Goal: Task Accomplishment & Management: Manage account settings

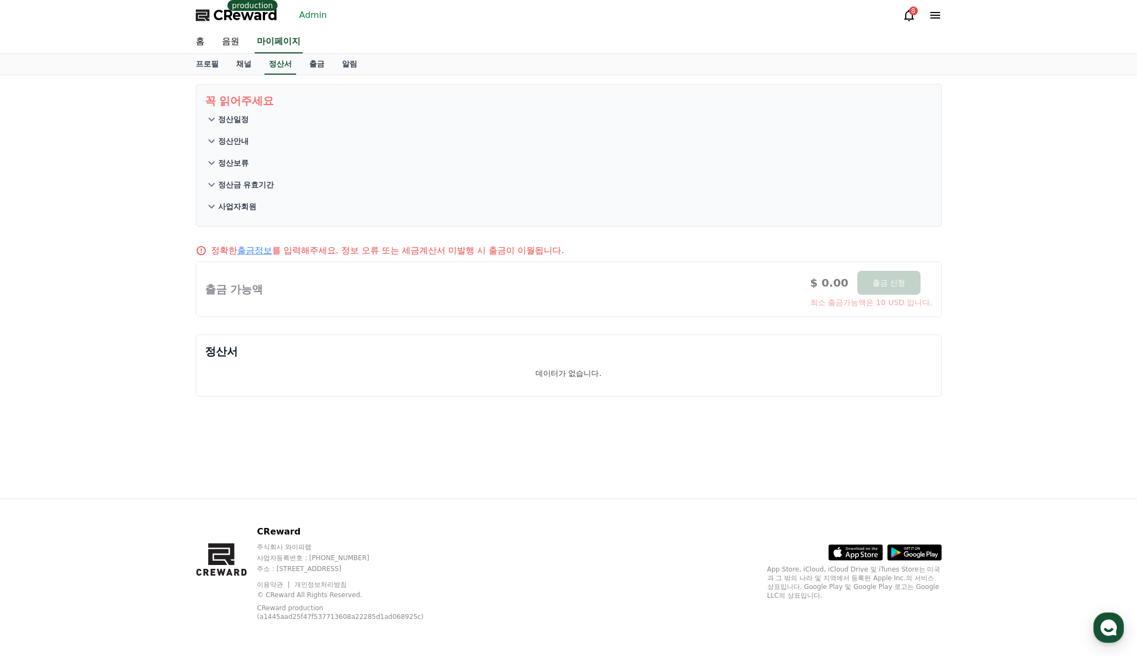
click at [312, 16] on link "Admin" at bounding box center [313, 15] width 37 height 17
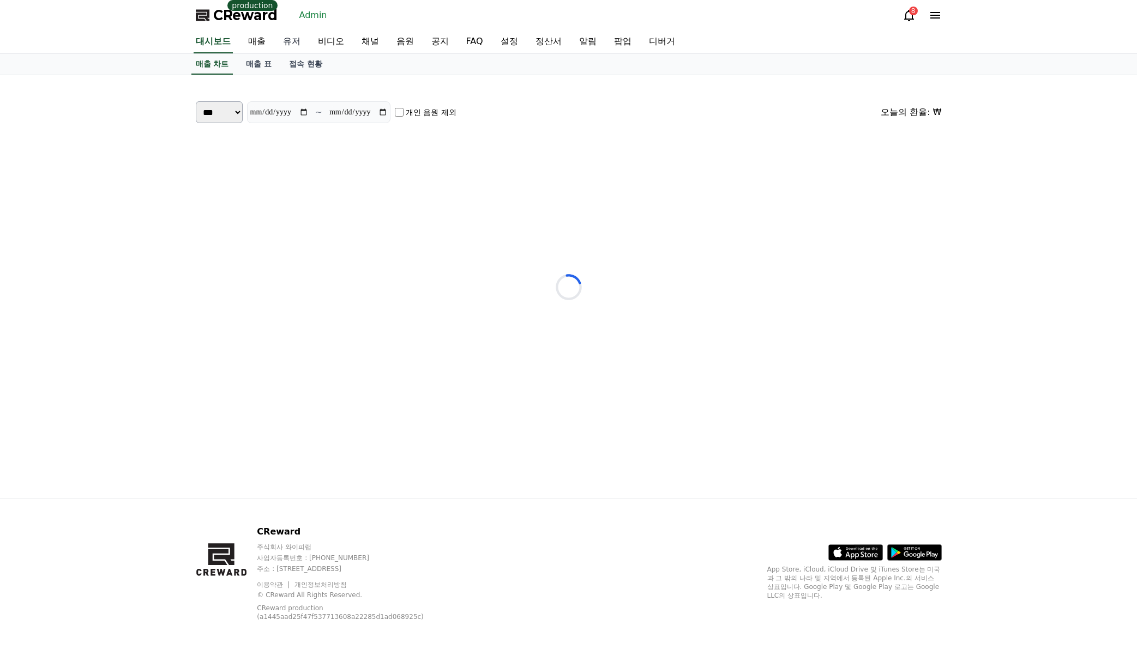
click at [299, 44] on link "유저" at bounding box center [291, 42] width 35 height 23
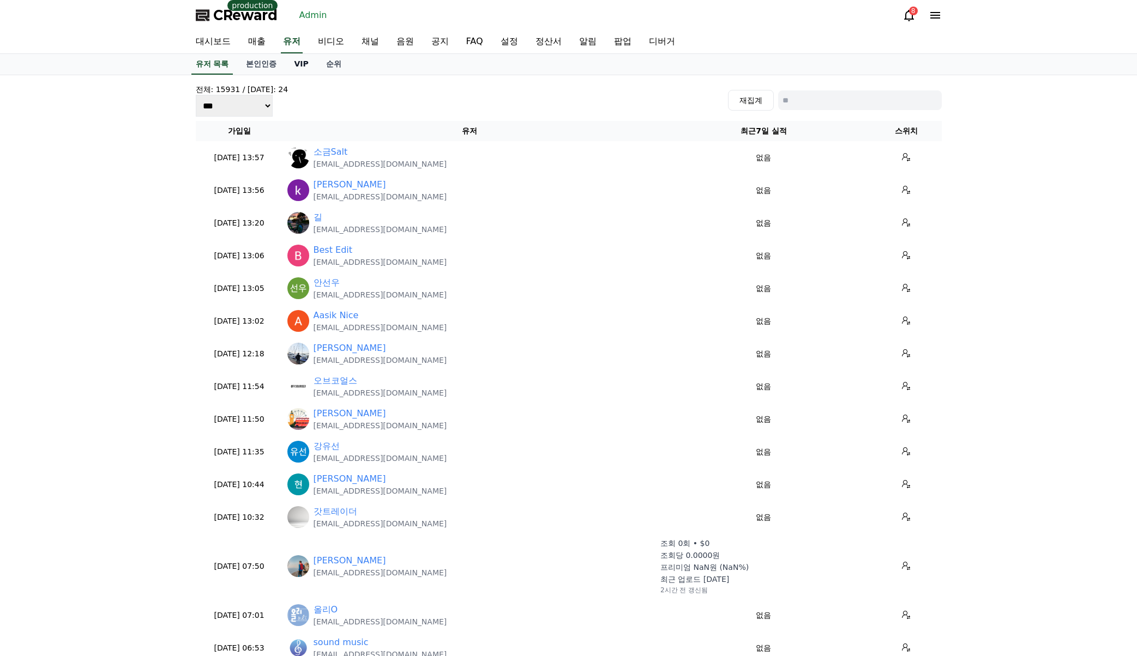
click at [300, 64] on link "VIP" at bounding box center [301, 64] width 32 height 21
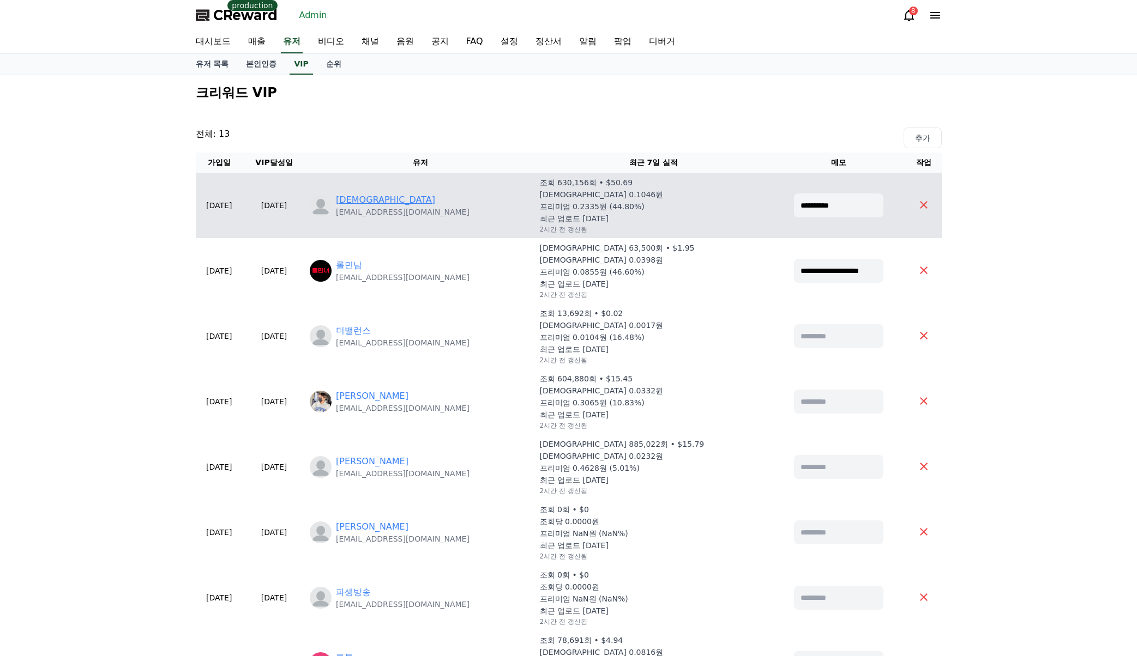
click at [384, 203] on link "에브" at bounding box center [385, 200] width 99 height 13
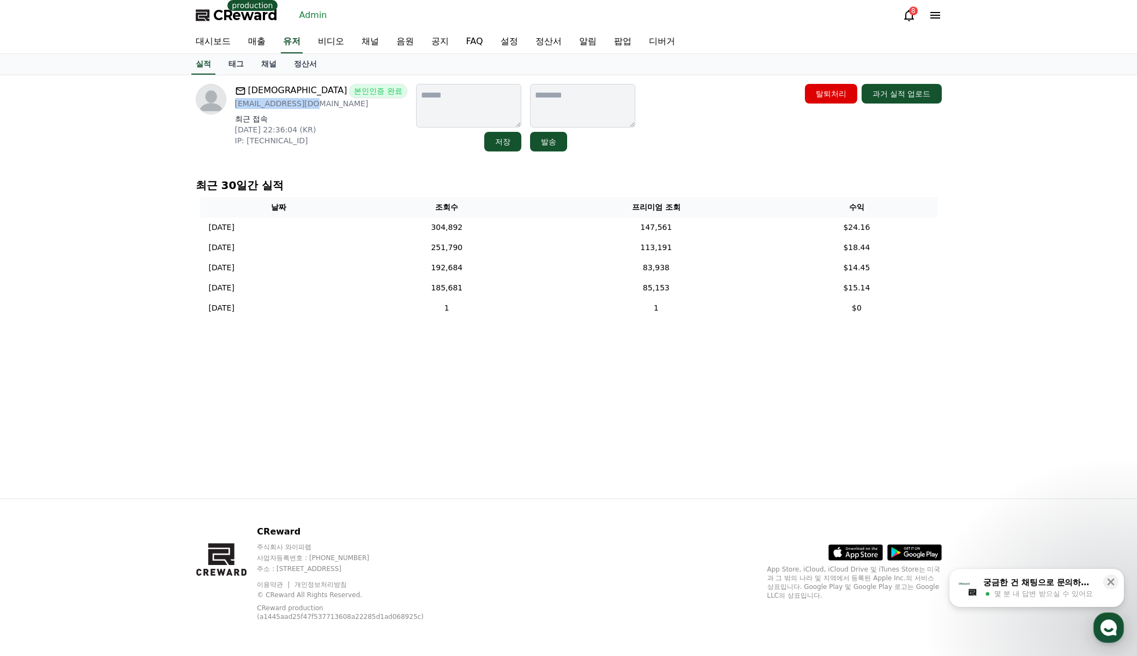
drag, startPoint x: 311, startPoint y: 107, endPoint x: 234, endPoint y: 105, distance: 76.4
click at [235, 105] on p "eb087594@naver.com" at bounding box center [321, 103] width 172 height 11
copy p "eb087594@naver.com"
click at [270, 63] on link "채널" at bounding box center [268, 64] width 33 height 21
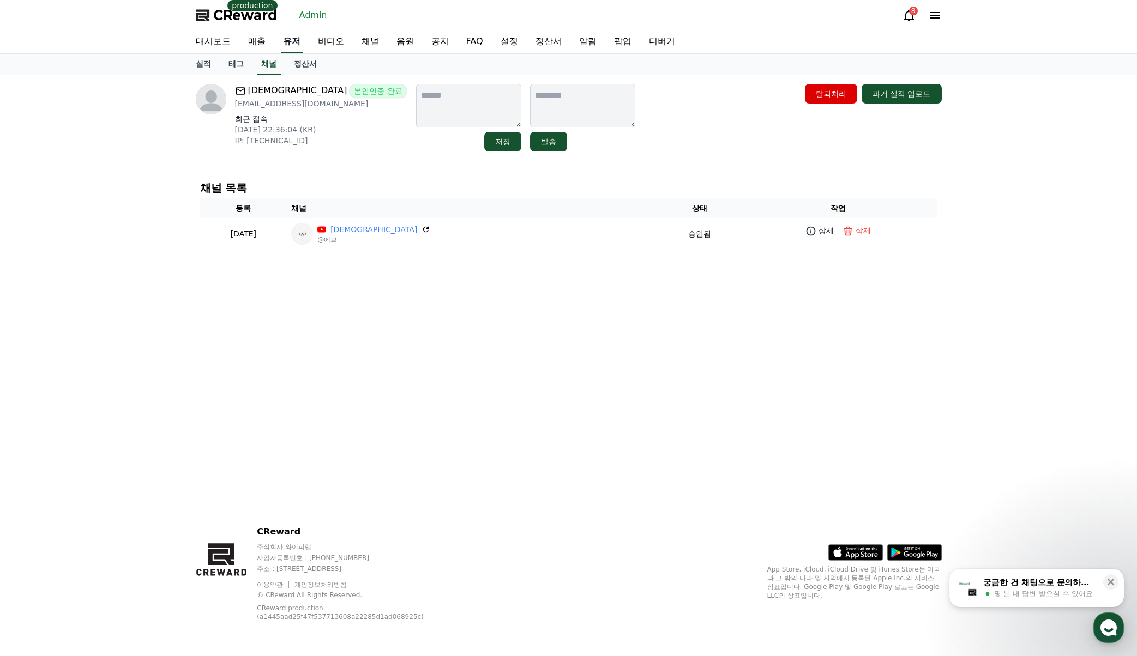
click at [293, 45] on link "유저" at bounding box center [292, 42] width 22 height 23
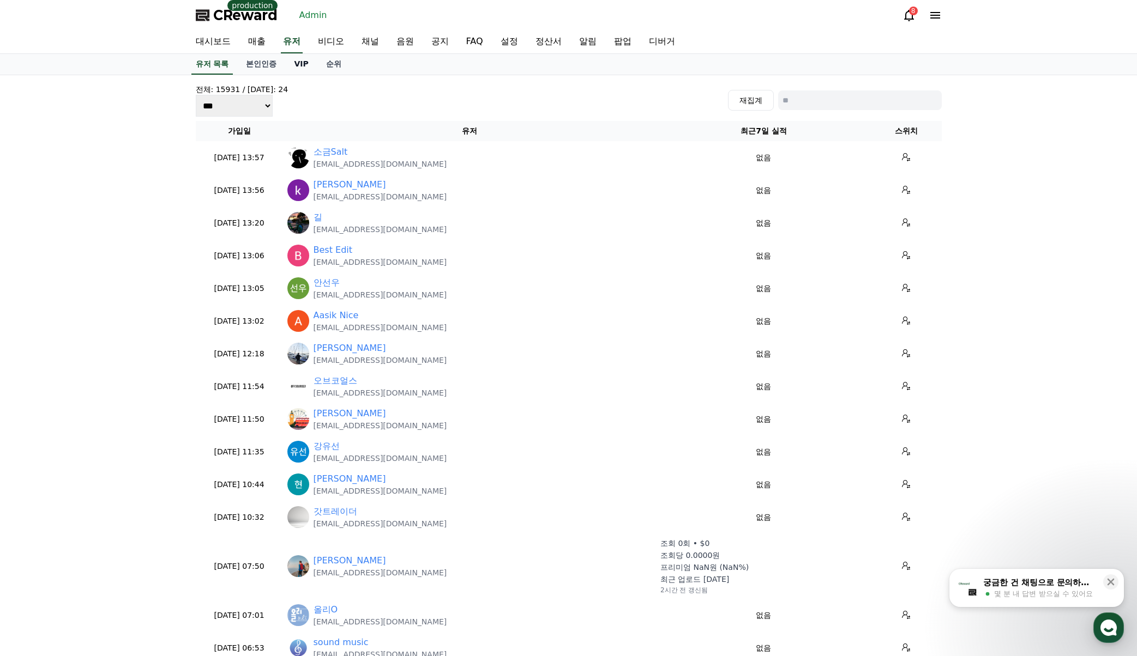
click at [293, 62] on link "VIP" at bounding box center [301, 64] width 32 height 21
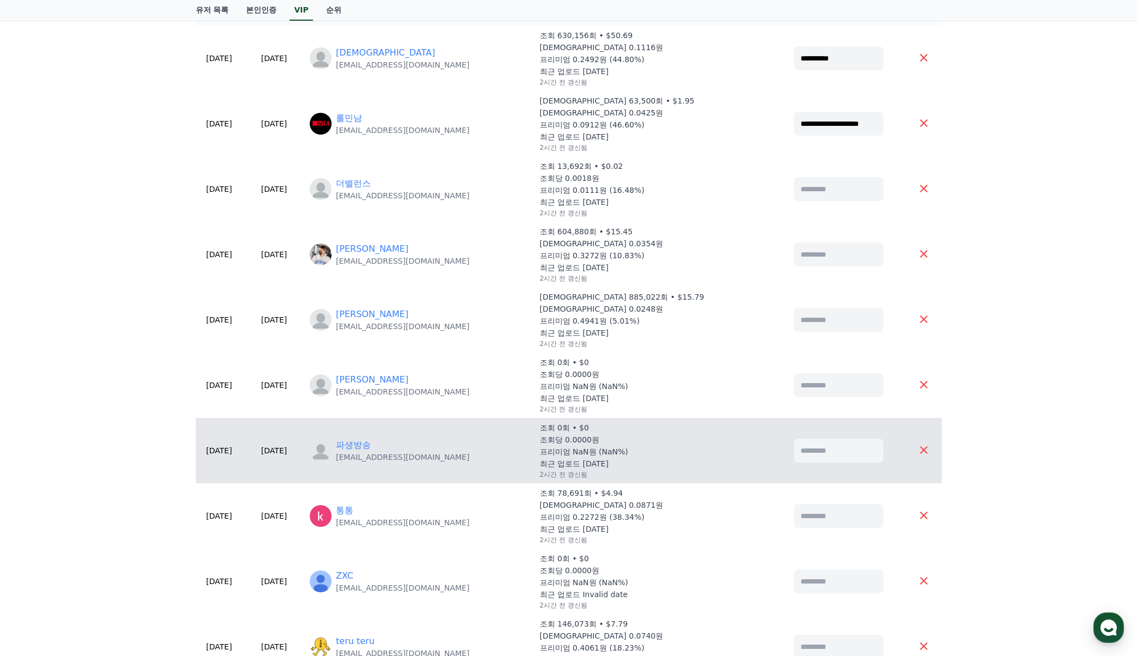
scroll to position [164, 0]
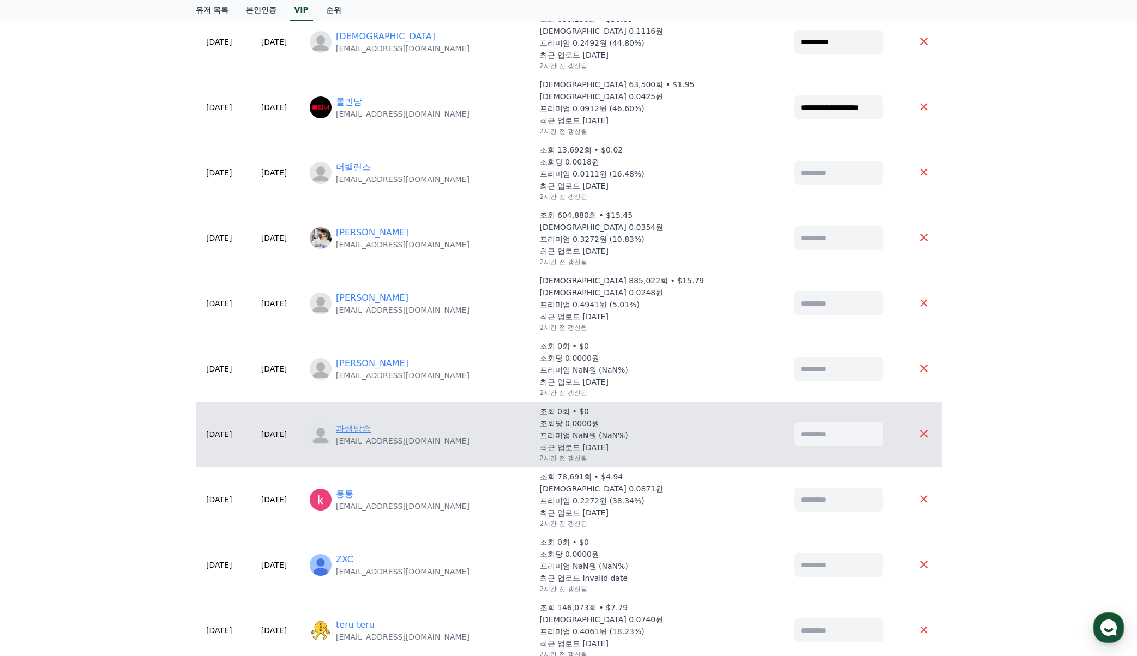
click at [371, 435] on link "파생방송" at bounding box center [353, 429] width 35 height 13
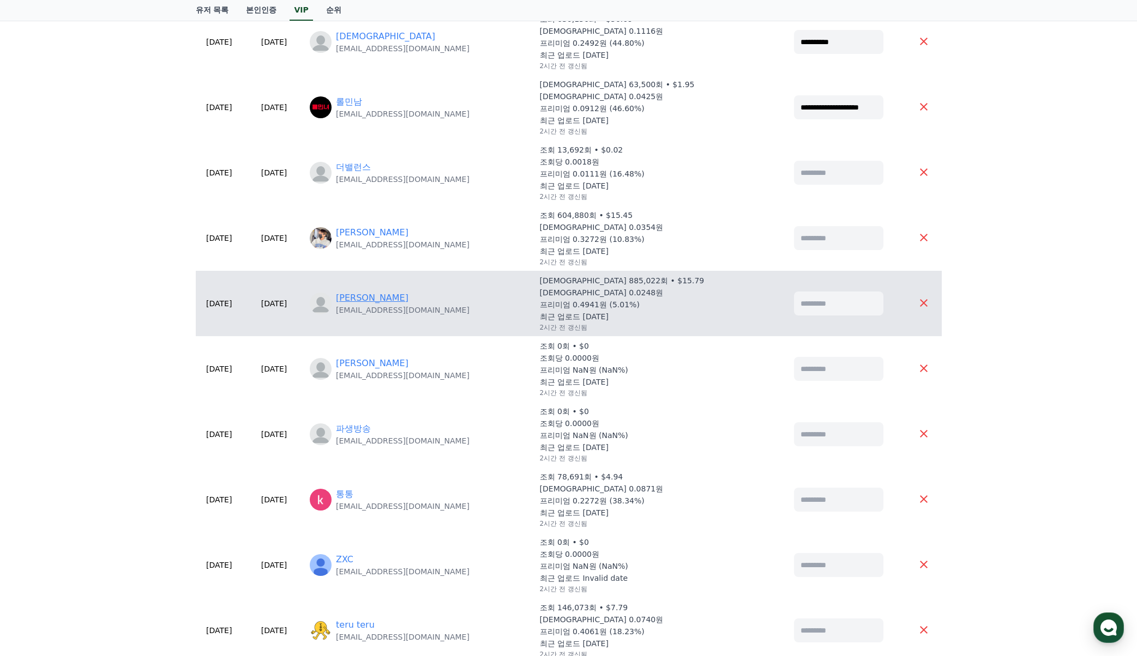
click at [384, 301] on link "Stan" at bounding box center [372, 298] width 73 height 13
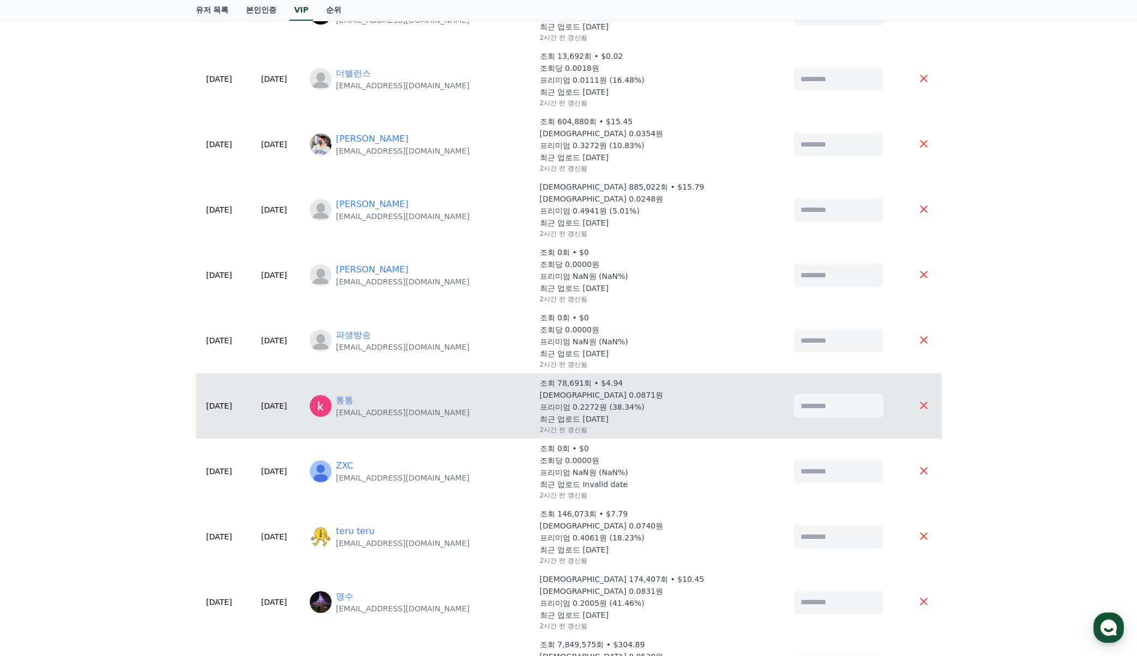
scroll to position [273, 0]
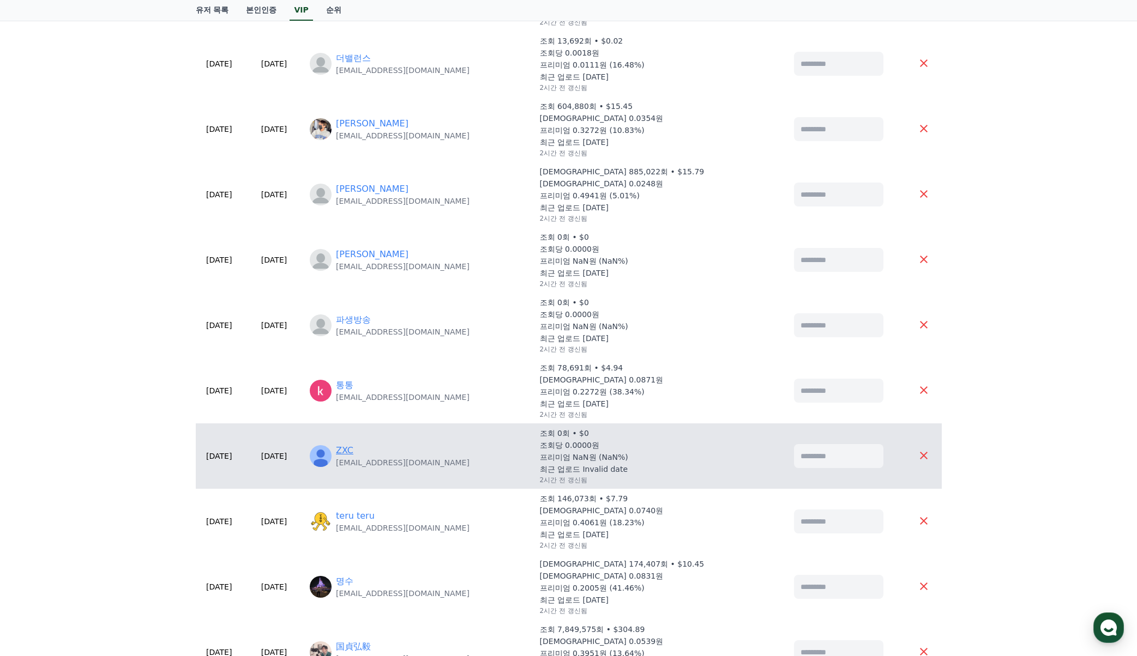
click at [353, 450] on link "ZXC" at bounding box center [344, 450] width 17 height 13
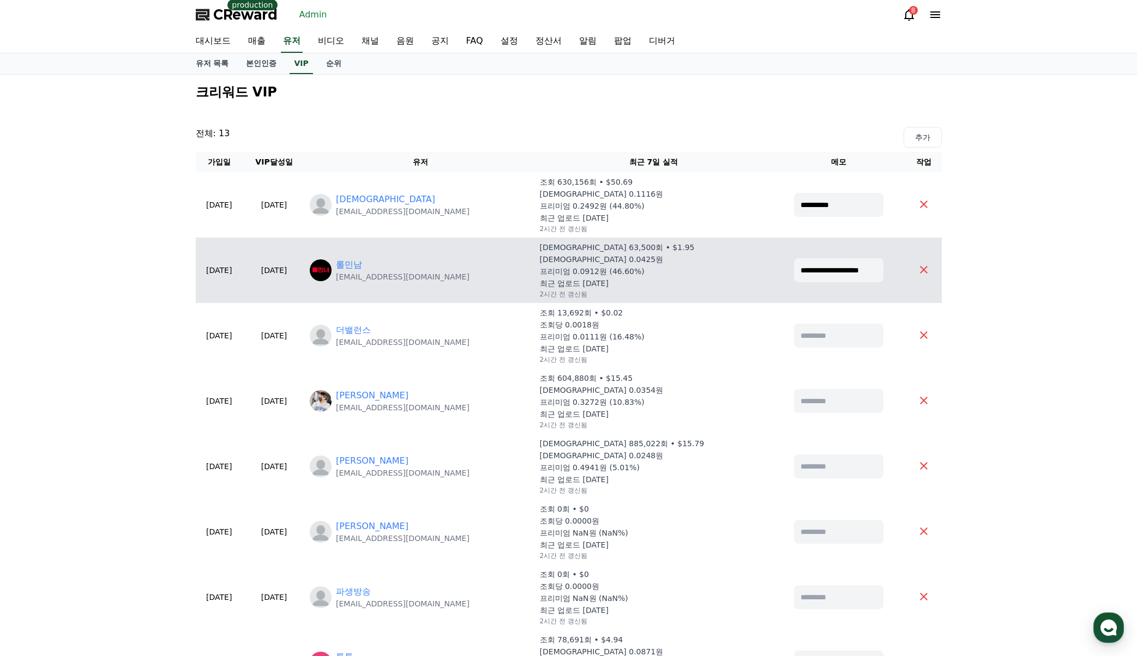
scroll to position [0, 0]
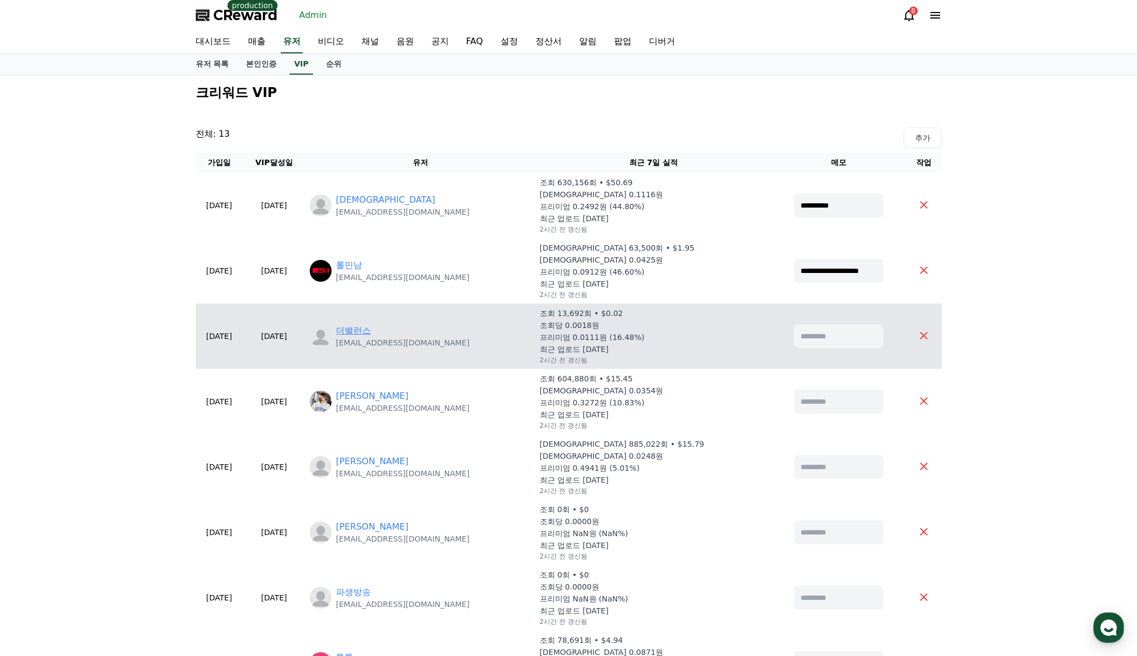
click at [371, 333] on link "더밸런스" at bounding box center [353, 330] width 35 height 13
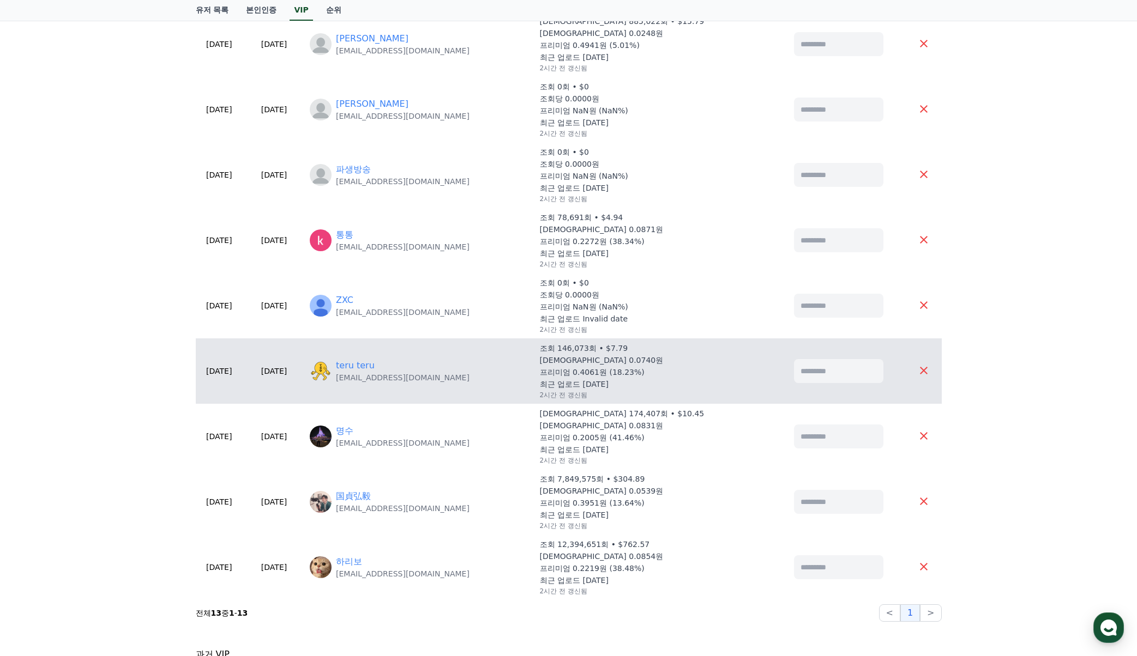
scroll to position [436, 0]
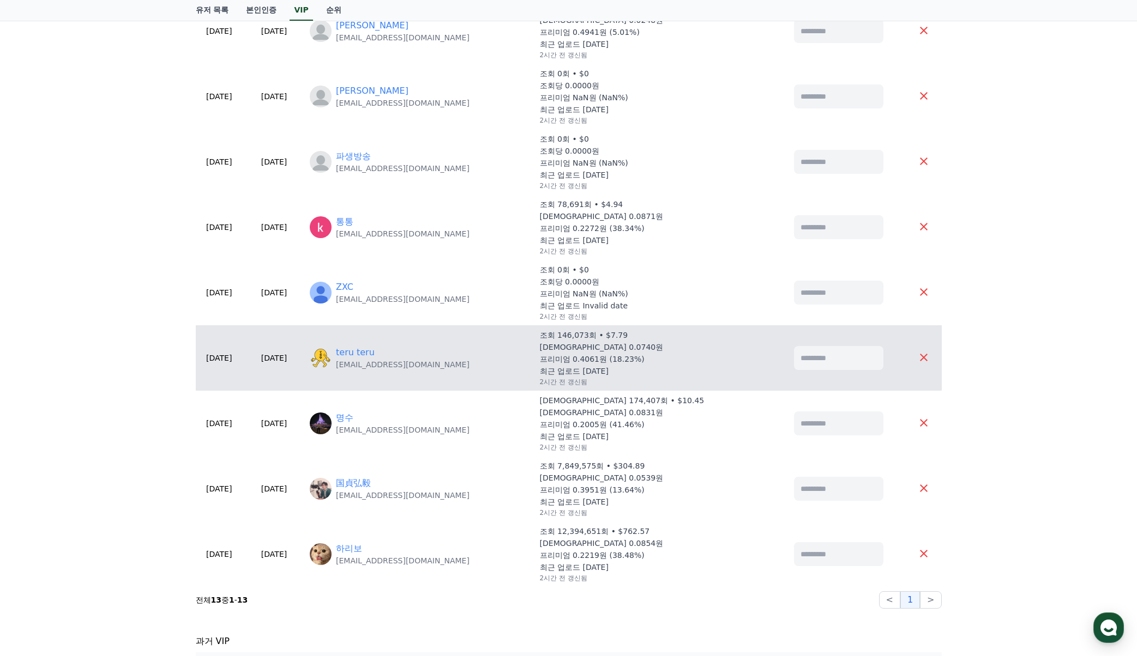
drag, startPoint x: 390, startPoint y: 365, endPoint x: 390, endPoint y: 357, distance: 8.2
click at [390, 365] on p "teru76682@gmail.com" at bounding box center [403, 364] width 134 height 11
click at [375, 357] on link "teru teru" at bounding box center [355, 352] width 39 height 13
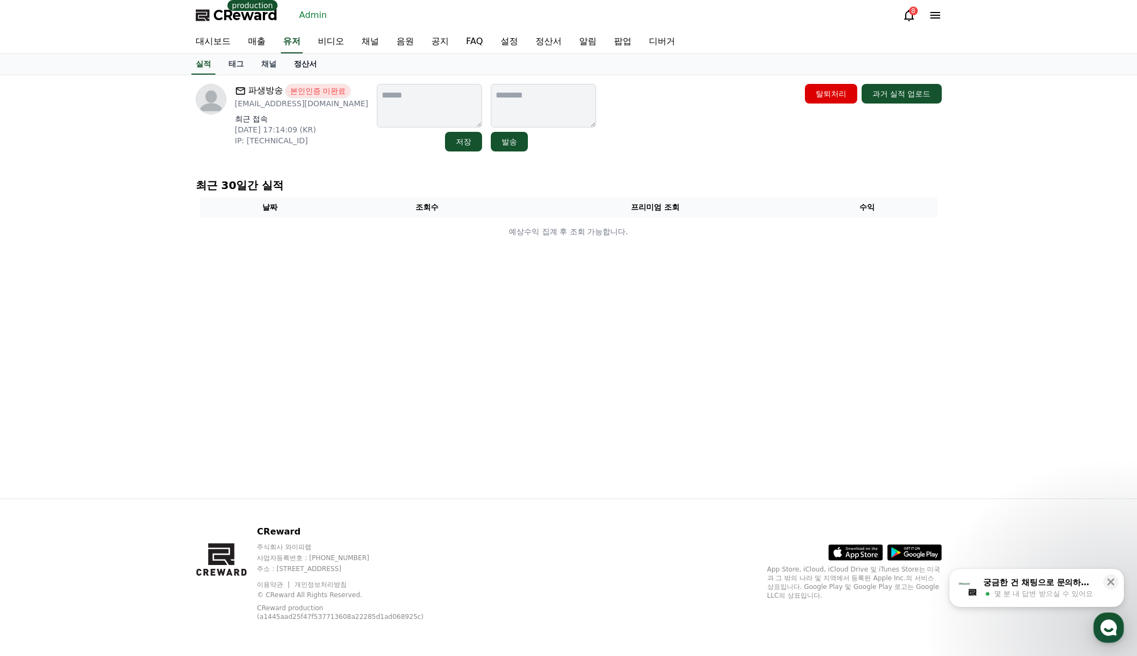
click at [311, 70] on link "정산서" at bounding box center [305, 64] width 40 height 21
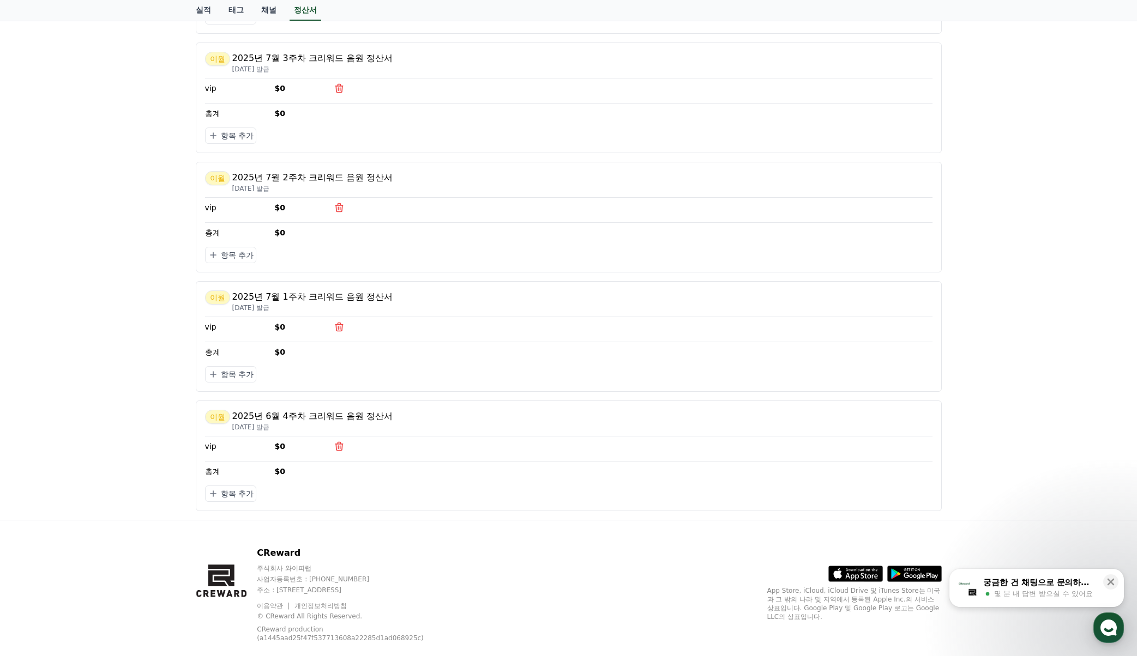
scroll to position [412, 0]
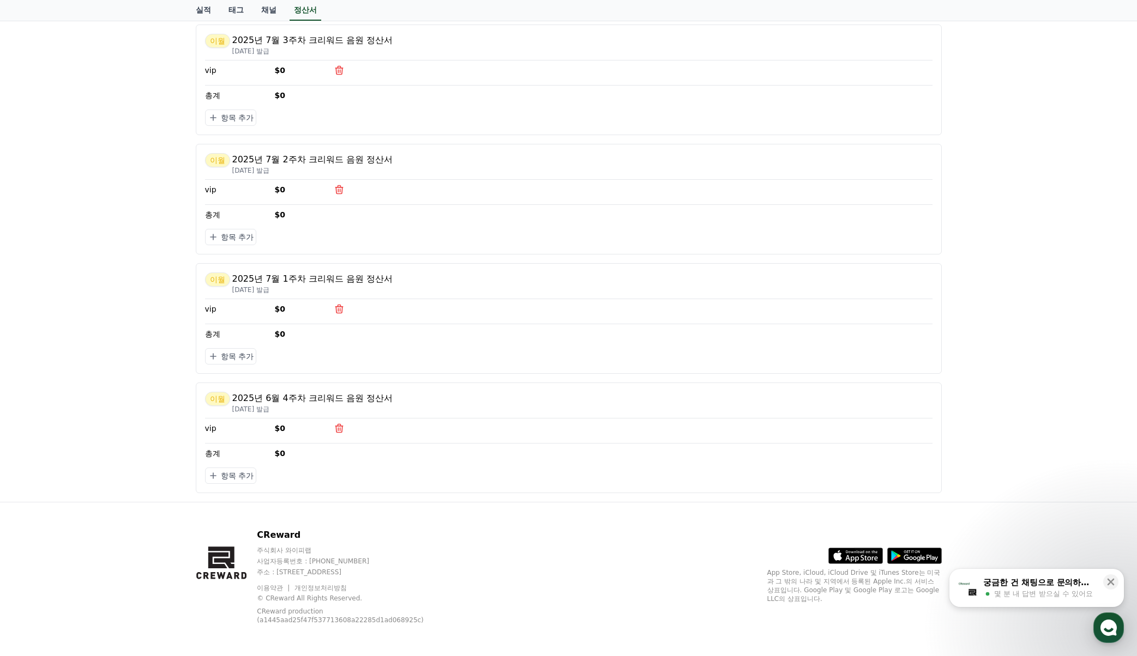
click at [1058, 197] on div "파생방송 본인인증 미완료 biasedbroadcasting@gmail.com 최근 접속 2025-07-01 17:14:09 (KR) IP: 1…" at bounding box center [568, 83] width 1137 height 838
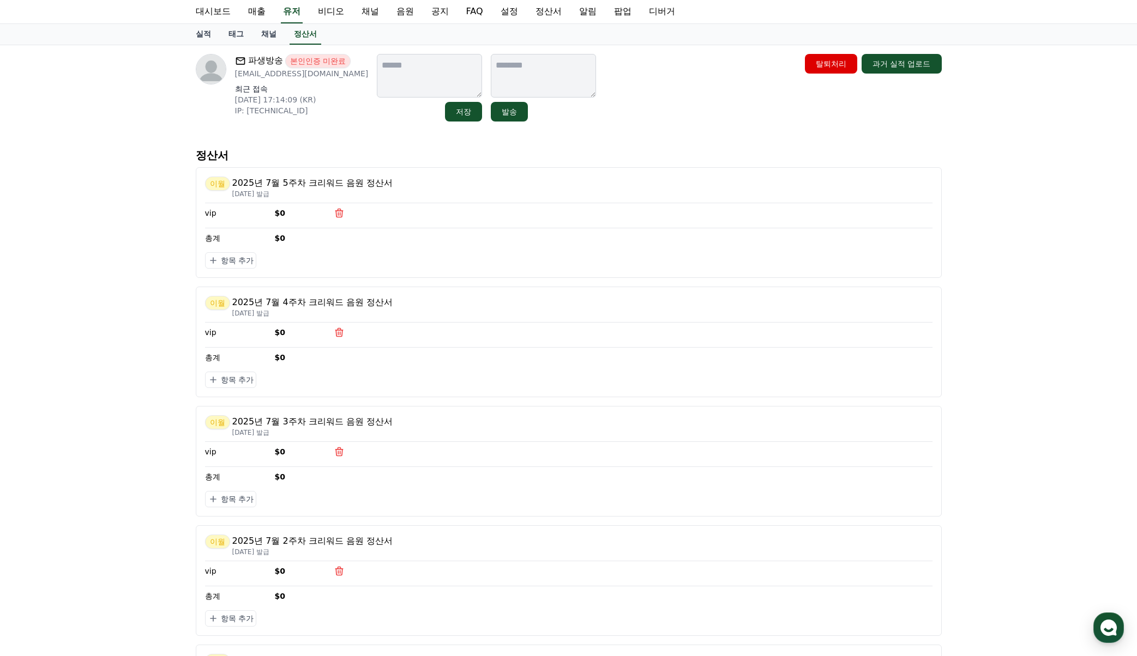
click at [612, 141] on div "파생방송 본인인증 미완료 biasedbroadcasting@gmail.com 최근 접속 2025-07-01 17:14:09 (KR) IP: 1…" at bounding box center [568, 464] width 763 height 838
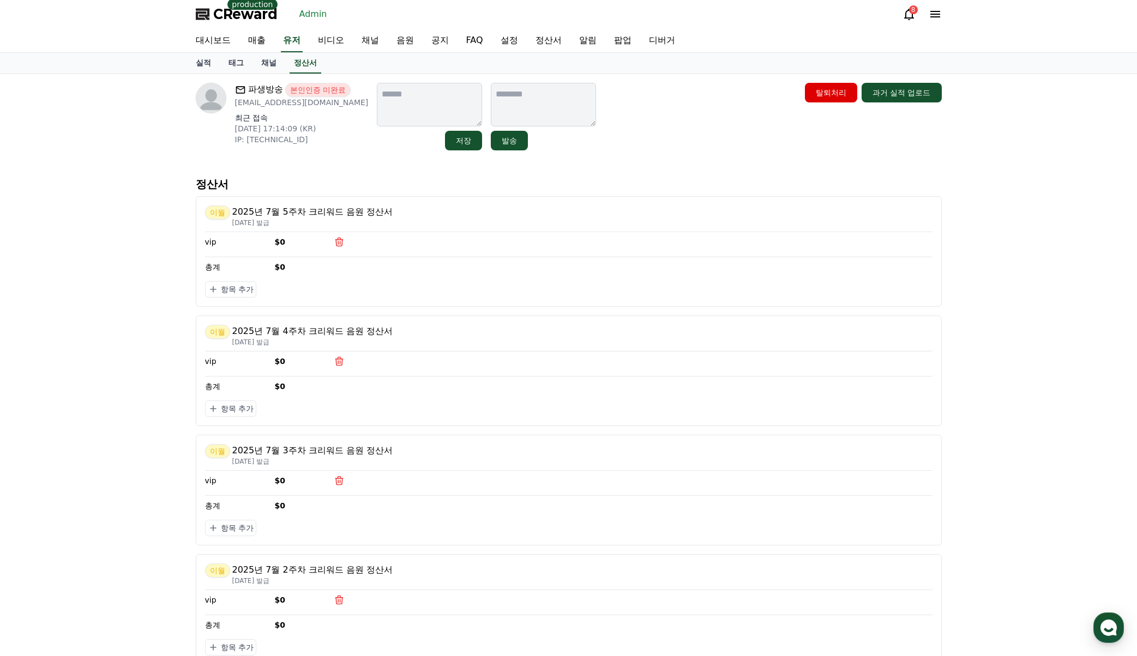
scroll to position [0, 0]
click at [669, 155] on div "파생방송 본인인증 미완료 biasedbroadcasting@gmail.com 최근 접속 2025-07-01 17:14:09 (KR) IP: 1…" at bounding box center [568, 118] width 755 height 76
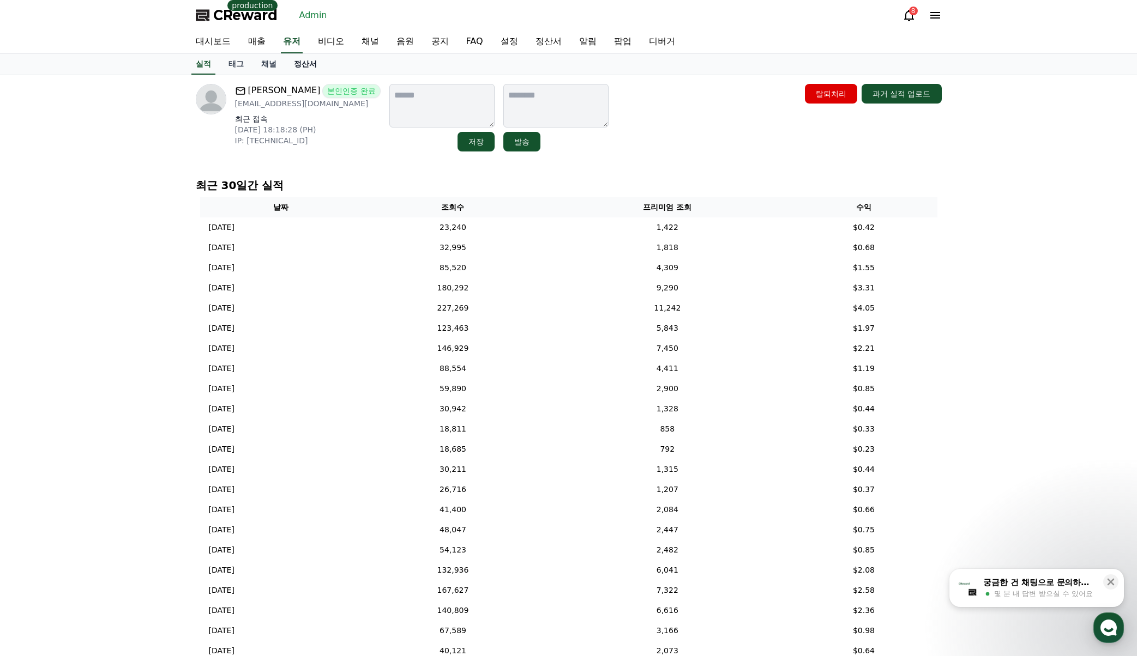
click at [293, 67] on link "정산서" at bounding box center [305, 64] width 40 height 21
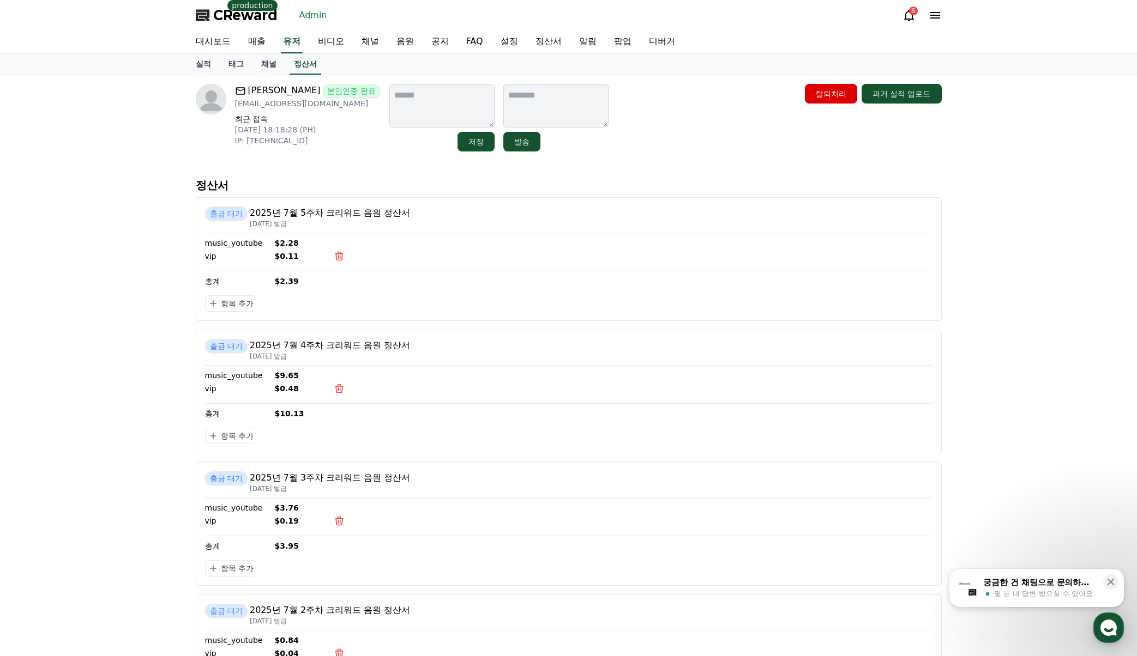
drag, startPoint x: 1025, startPoint y: 393, endPoint x: 1012, endPoint y: 392, distance: 13.7
click at [1022, 393] on div "Stan 본인인증 완료 [EMAIL_ADDRESS][DOMAIN_NAME] 최근 접속 [DATE] 18:18:28 (PH) IP: [TECHN…" at bounding box center [568, 401] width 1137 height 652
click at [1003, 395] on div "Stan 본인인증 완료 stansixacc@gmail.com 최근 접속 2025-08-10 18:18:28 (PH) IP: 180.191.22…" at bounding box center [568, 401] width 1137 height 652
click at [986, 395] on div "Stan 본인인증 완료 stansixacc@gmail.com 최근 접속 2025-08-10 18:18:28 (PH) IP: 180.191.22…" at bounding box center [568, 401] width 1137 height 652
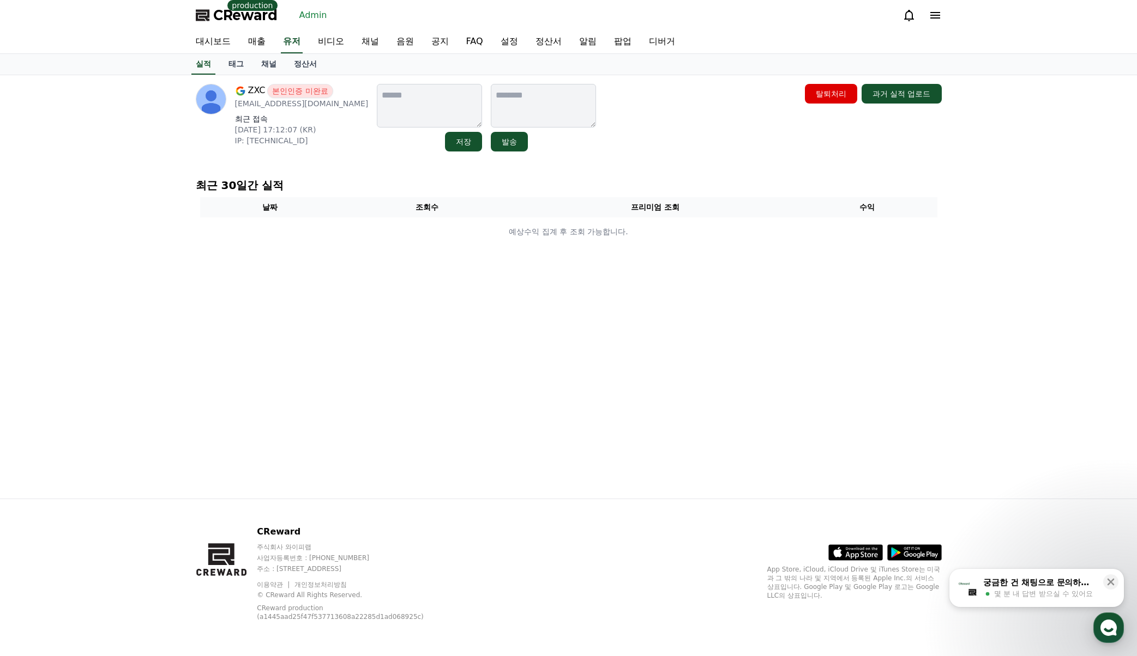
click at [310, 68] on link "정산서" at bounding box center [305, 64] width 40 height 21
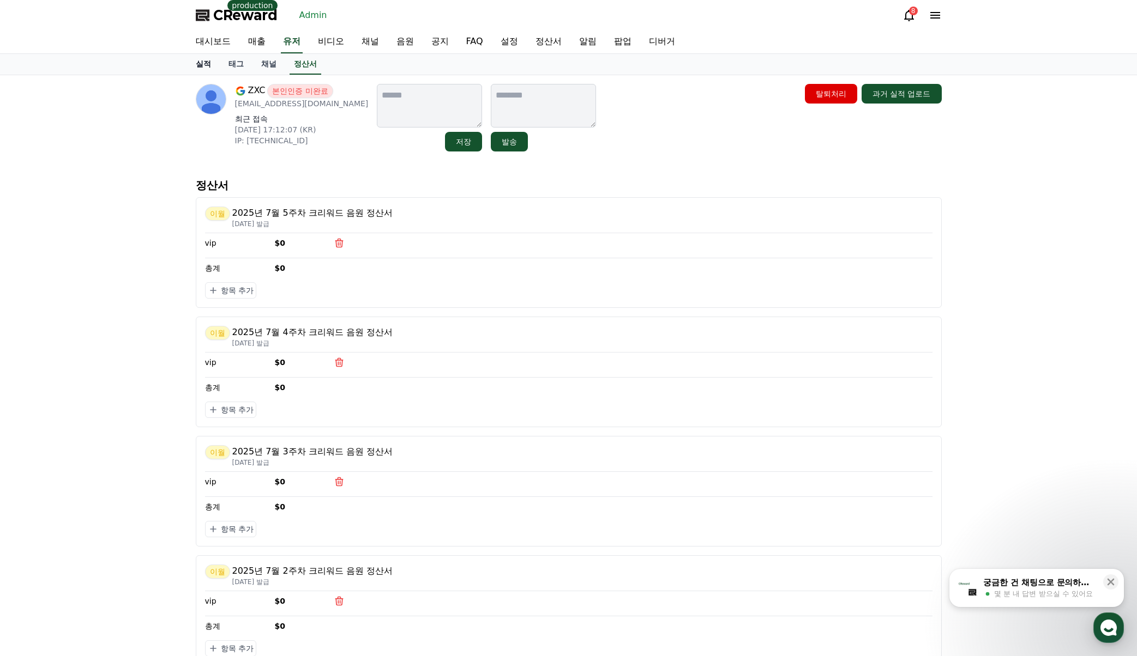
click at [206, 69] on link "실적" at bounding box center [203, 64] width 33 height 21
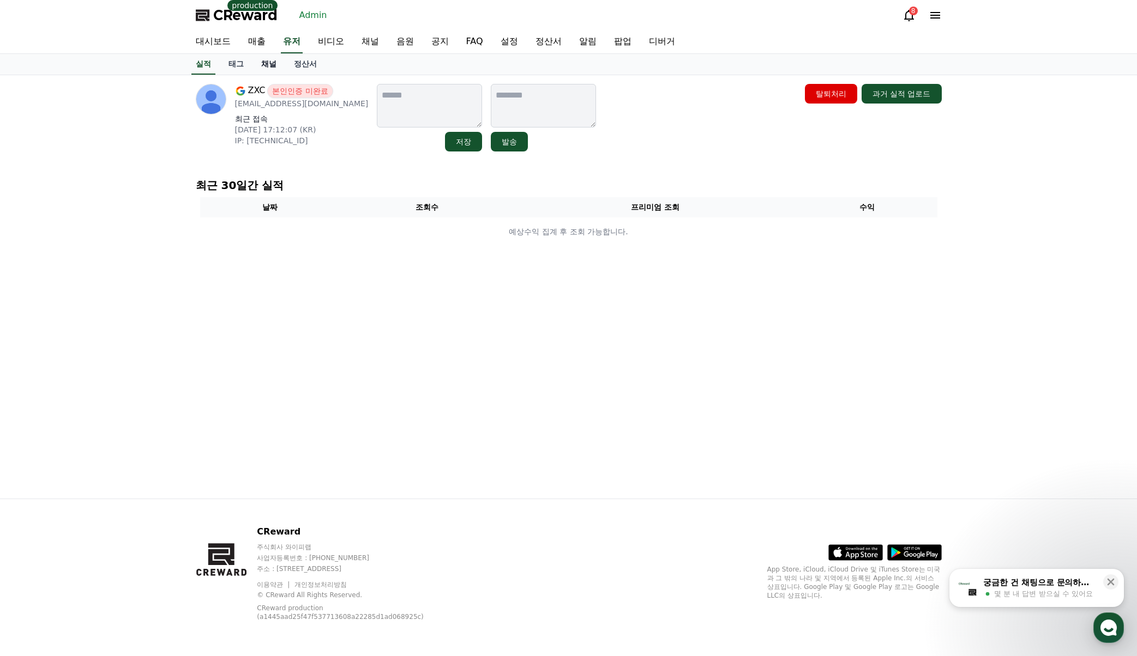
click at [262, 61] on link "채널" at bounding box center [268, 64] width 33 height 21
click at [949, 246] on div "ZXC 본인인증 미완료 latwntw@gmail.com 최근 접속 2025-06-16 17:12:07 (KR) IP: 118.32.70.49 …" at bounding box center [568, 287] width 763 height 424
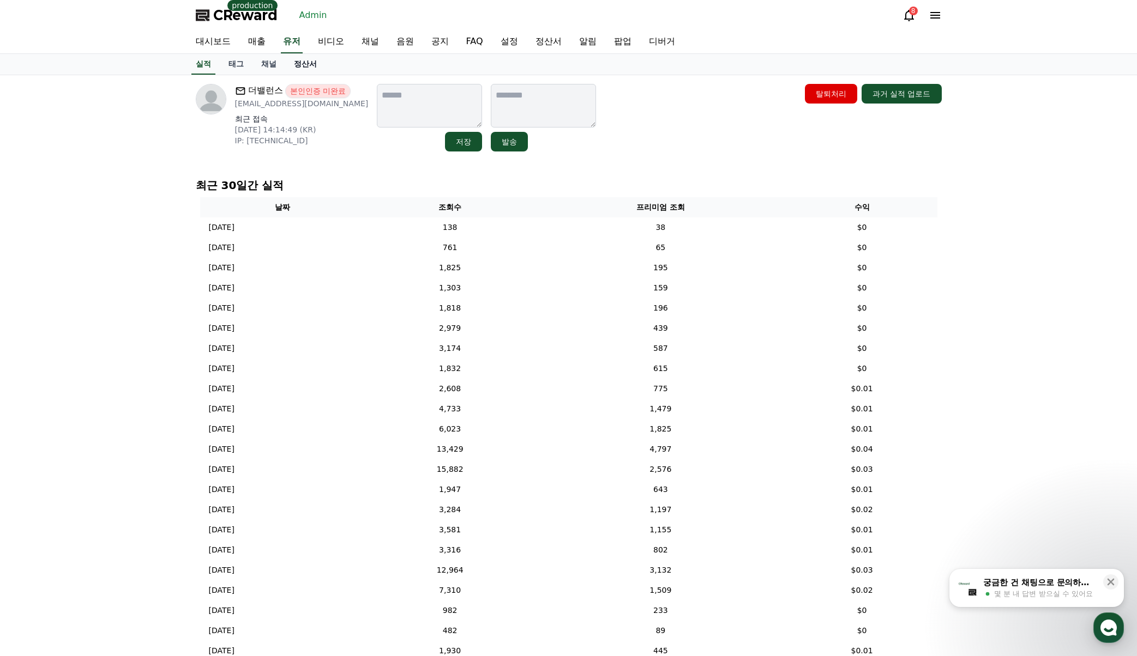
click at [300, 62] on link "정산서" at bounding box center [305, 64] width 40 height 21
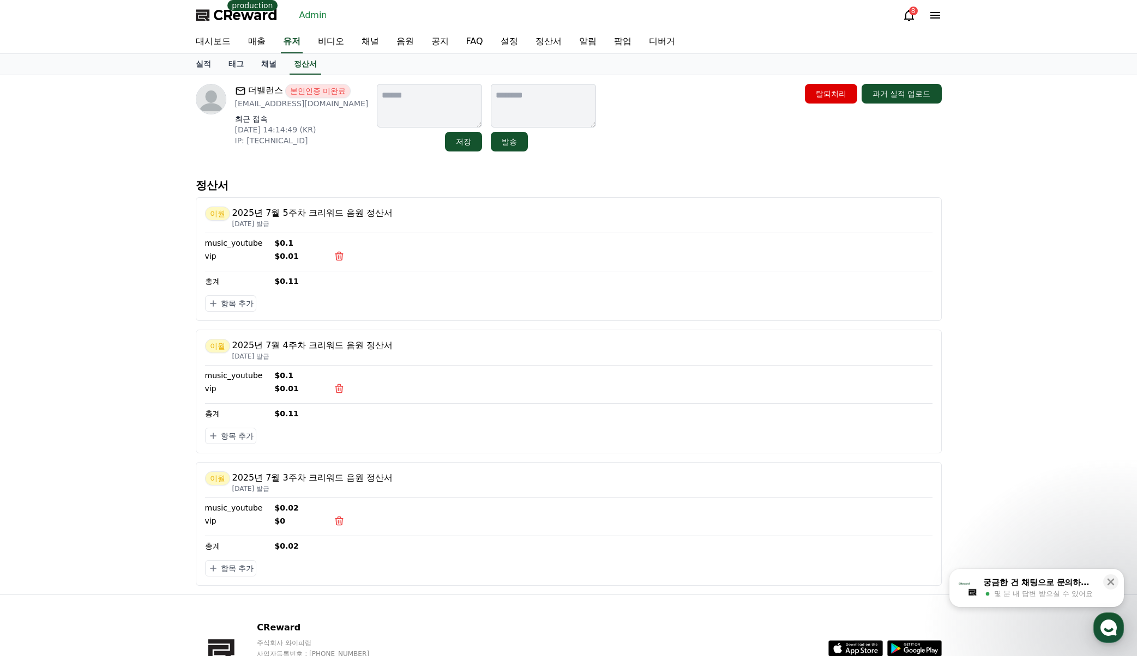
click at [1032, 346] on div "더밸런스 본인인증 미완료 [EMAIL_ADDRESS][DOMAIN_NAME] 최근 접속 [DATE] 14:14:49 (KR) IP: [TECH…" at bounding box center [568, 335] width 1137 height 520
click at [1031, 346] on div "더밸런스 본인인증 미완료 [EMAIL_ADDRESS][DOMAIN_NAME] 최근 접속 [DATE] 14:14:49 (KR) IP: [TECH…" at bounding box center [568, 335] width 1137 height 520
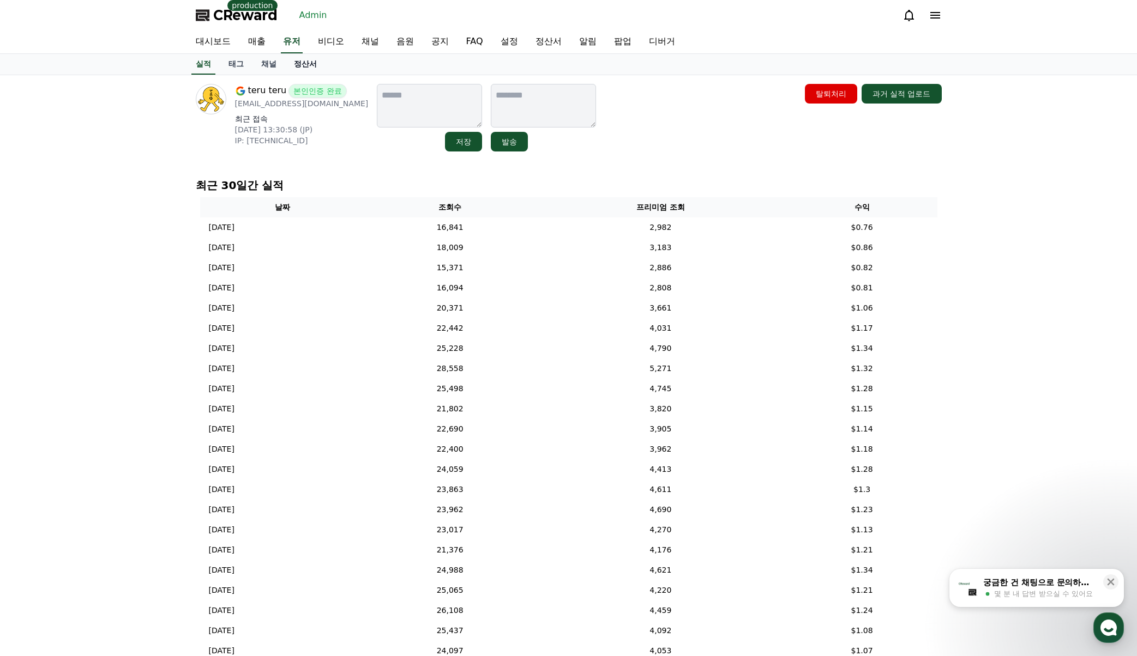
click at [312, 68] on link "정산서" at bounding box center [305, 64] width 40 height 21
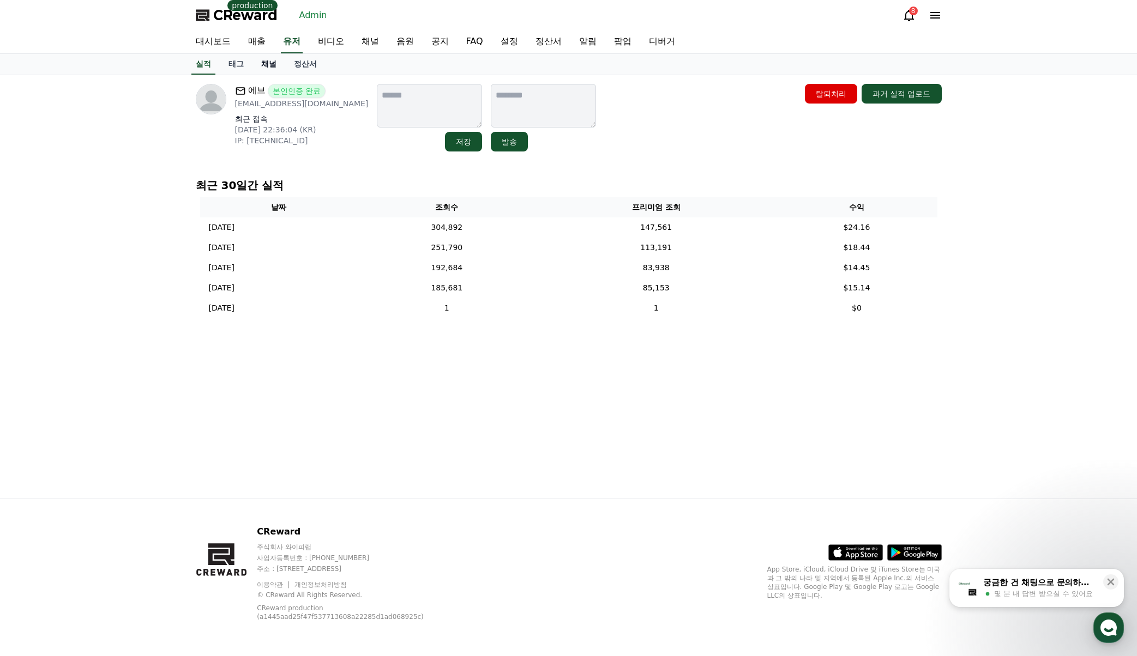
click at [271, 69] on link "채널" at bounding box center [268, 64] width 33 height 21
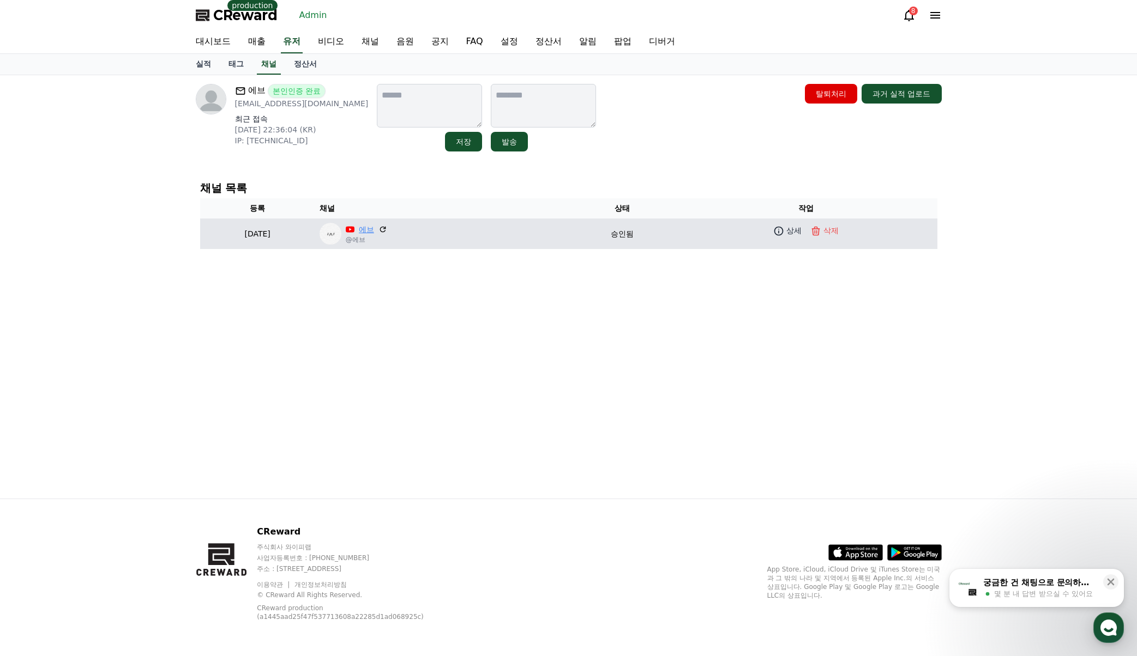
click at [374, 225] on link "에브" at bounding box center [366, 229] width 15 height 11
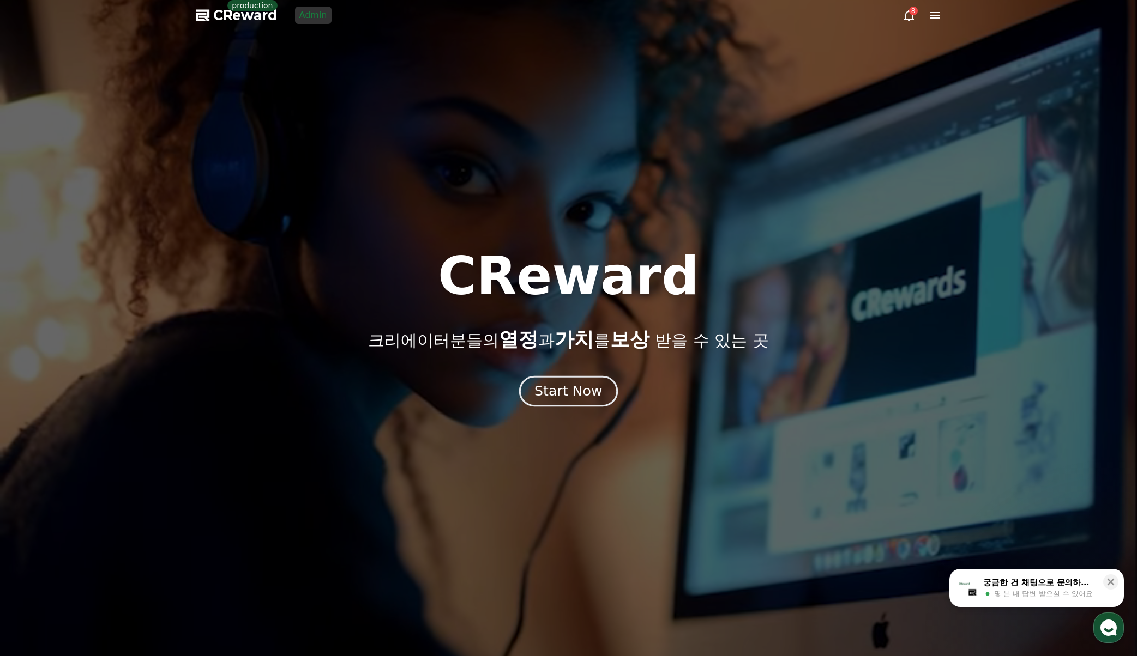
click at [573, 392] on div "Start Now" at bounding box center [568, 391] width 68 height 19
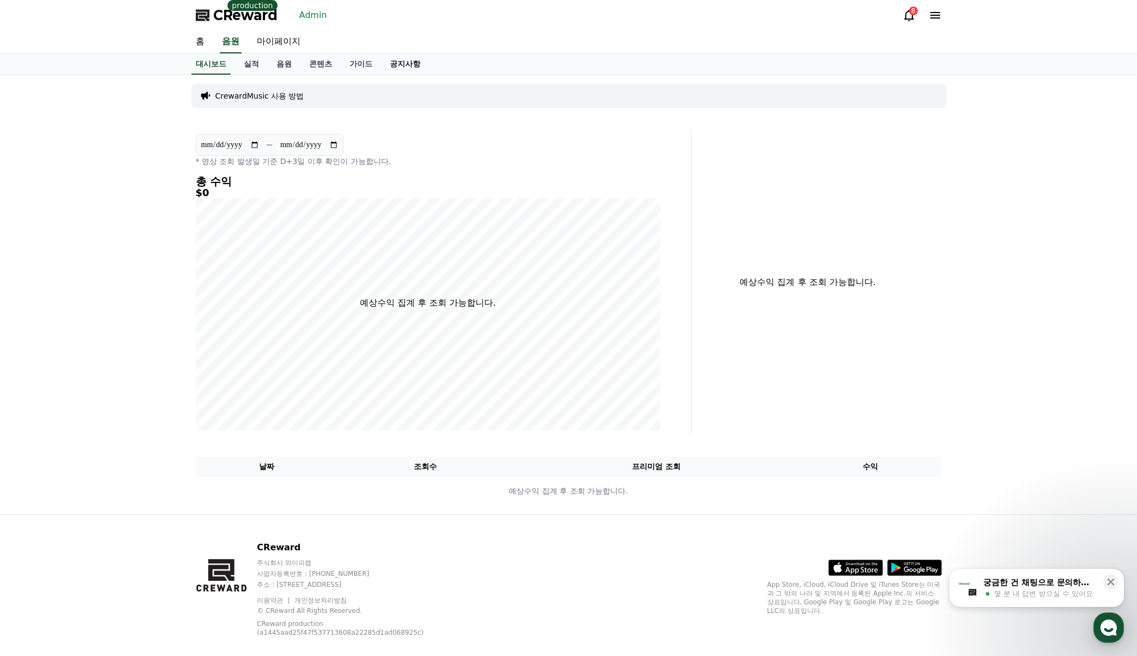
click at [404, 64] on link "공지사항" at bounding box center [405, 64] width 48 height 21
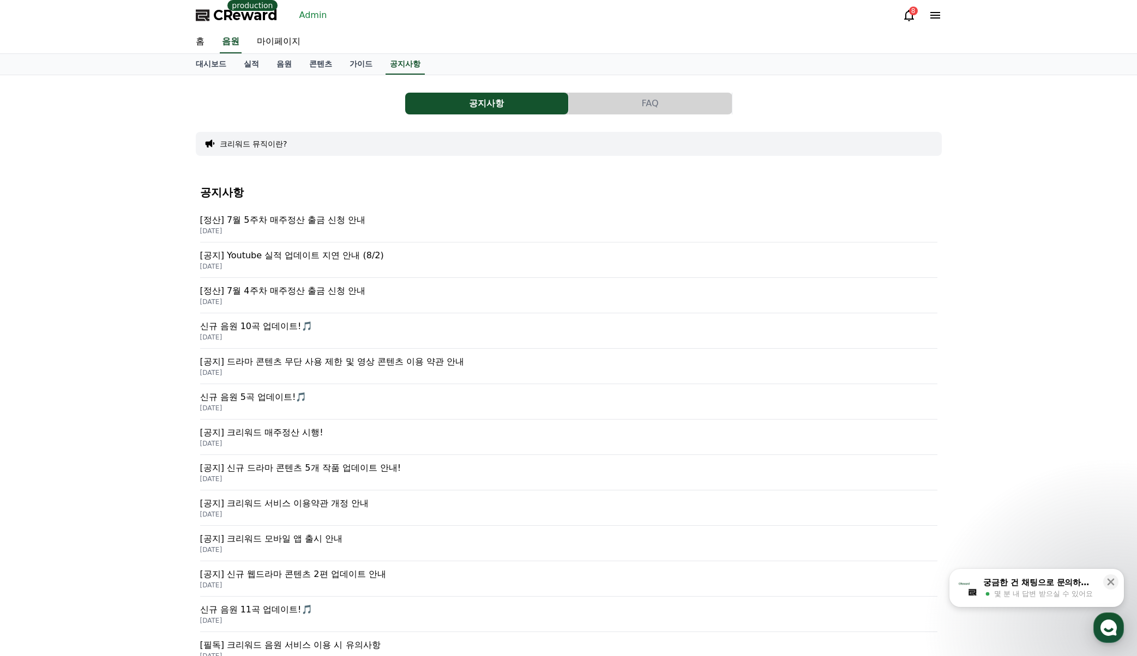
click at [345, 220] on p "[정산] 7월 5주차 매주정산 출금 신청 안내" at bounding box center [568, 220] width 737 height 13
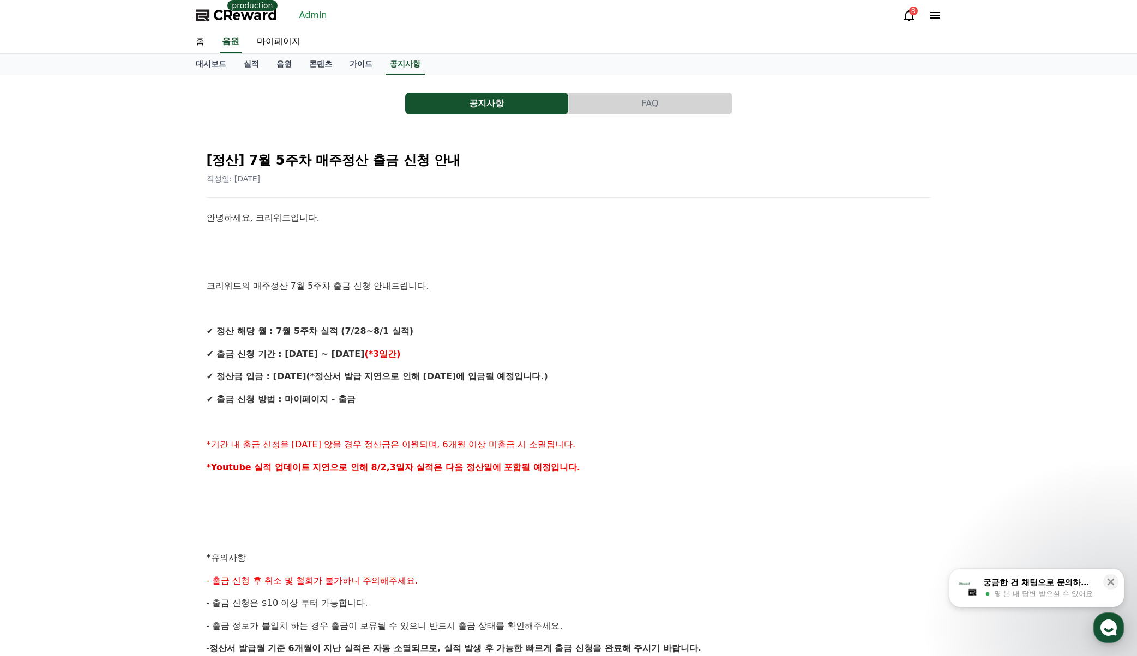
click at [599, 390] on div "안녕하세요, 크리워드입니다. 크리워드의 매주정산 7월 5주차 출금 신청 안내드립니다. ✔ 정산 해당 월 : 7월 5주차 실적 (7/28~8/1…" at bounding box center [569, 524] width 724 height 626
drag, startPoint x: 655, startPoint y: 323, endPoint x: 573, endPoint y: 320, distance: 81.8
click at [655, 323] on div "안녕하세요, 크리워드입니다. 크리워드의 매주정산 7월 5주차 출금 신청 안내드립니다. ✔ 정산 해당 월 : 7월 5주차 실적 (7/28~8/1…" at bounding box center [569, 524] width 724 height 626
click at [312, 20] on link "Admin" at bounding box center [313, 15] width 37 height 17
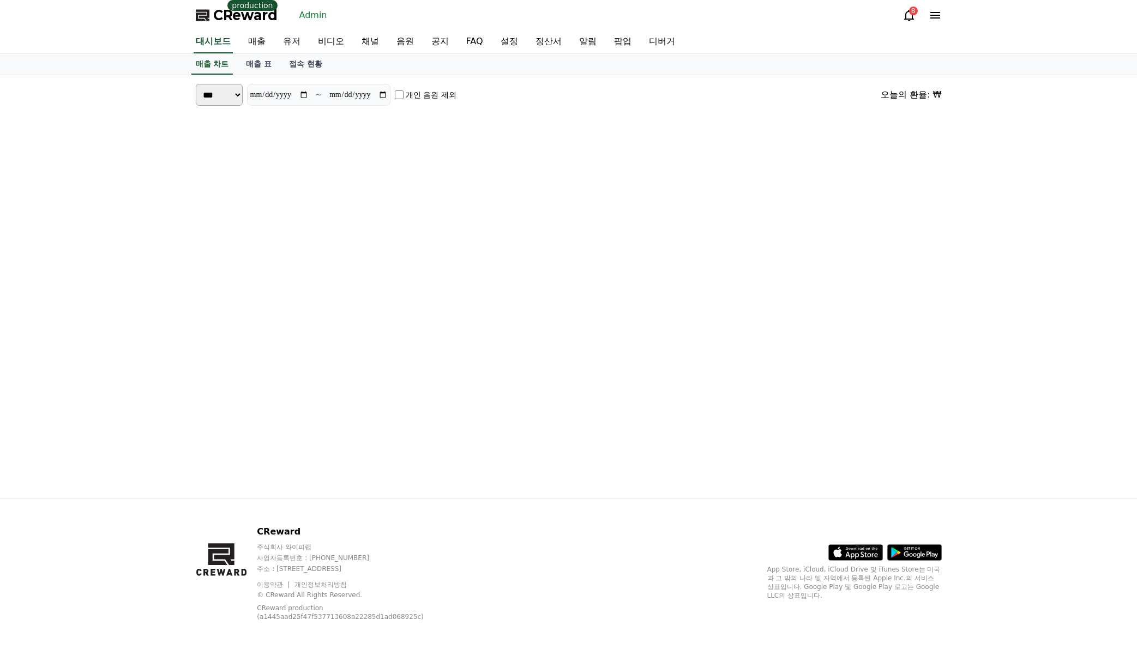
click at [294, 42] on link "유저" at bounding box center [291, 42] width 35 height 23
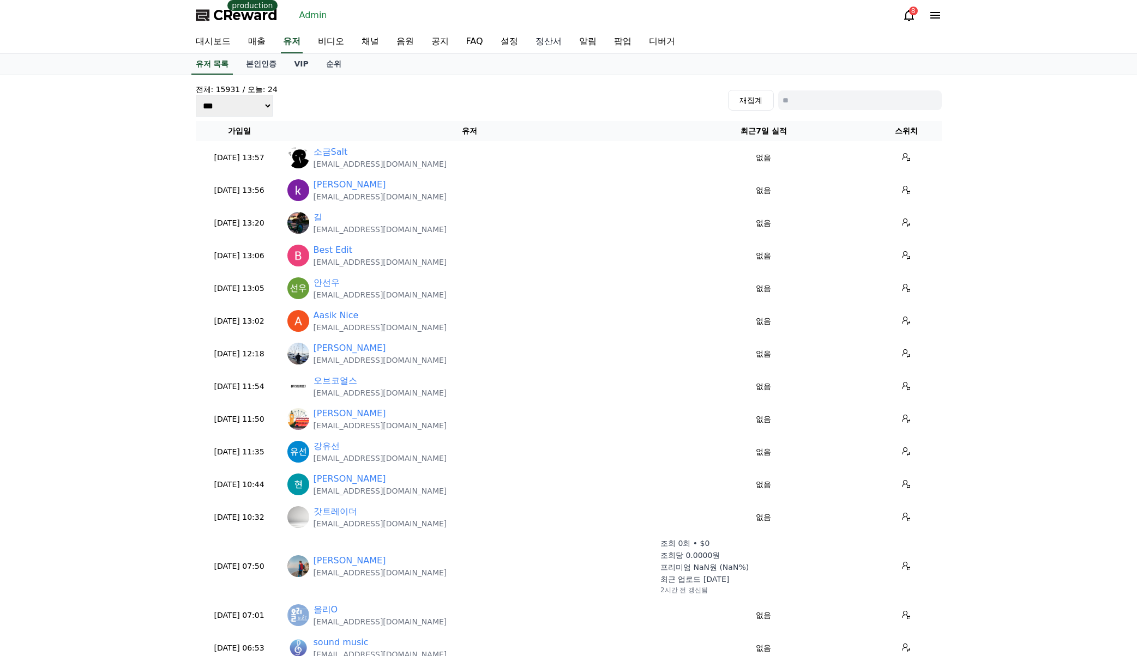
click at [540, 39] on link "정산서" at bounding box center [549, 42] width 44 height 23
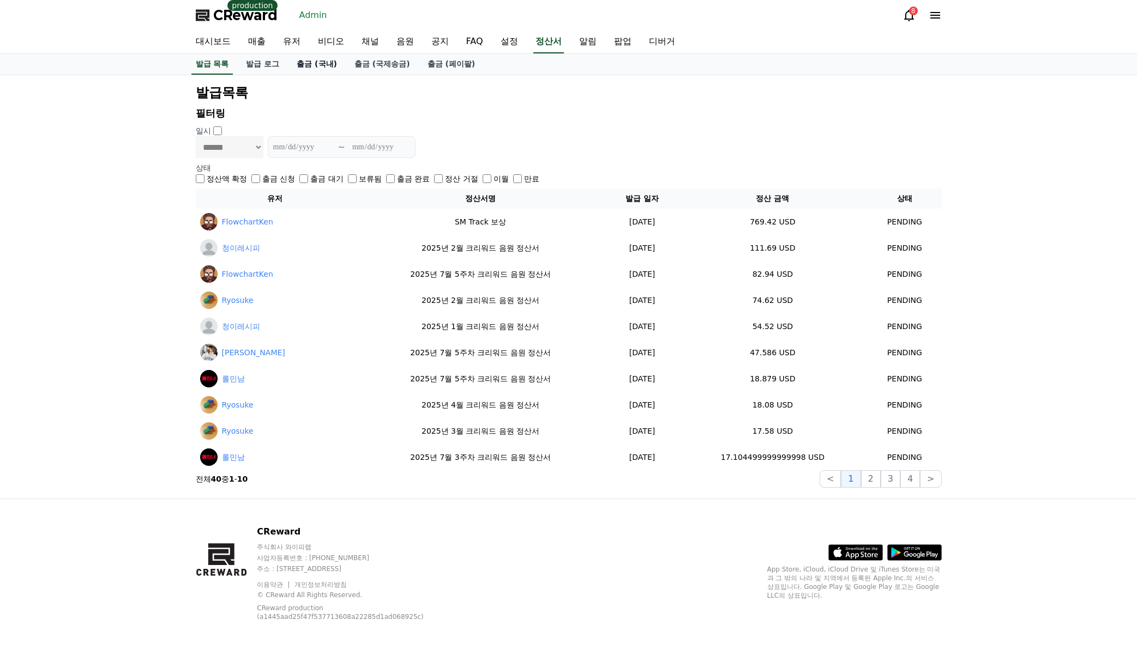
click at [313, 69] on link "출금 (국내)" at bounding box center [317, 64] width 58 height 21
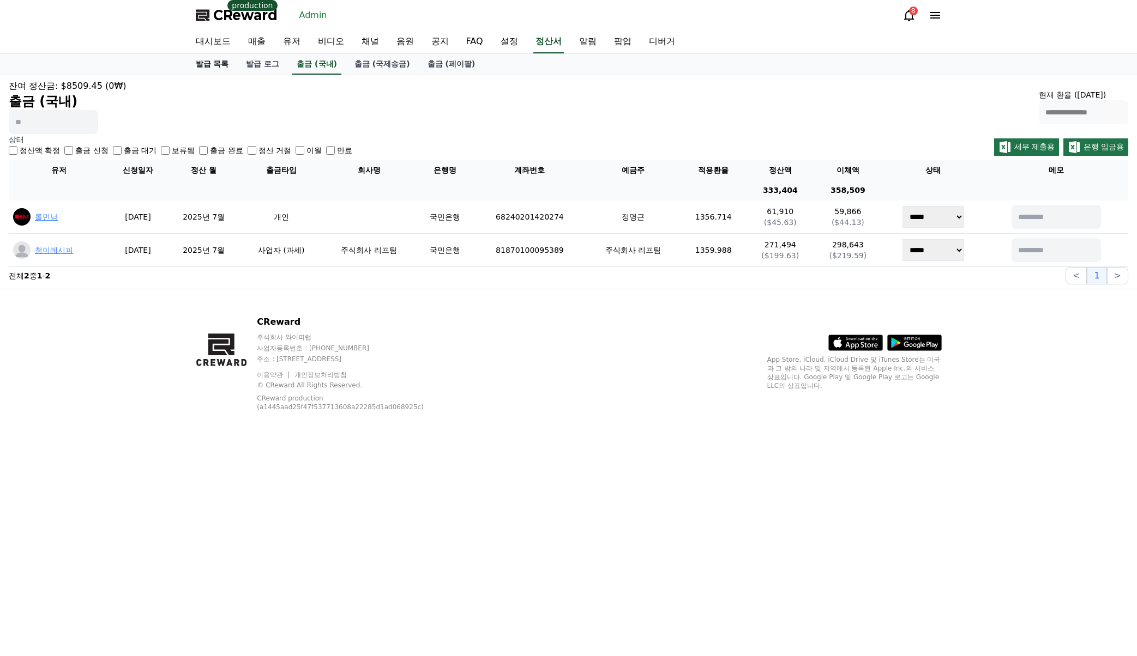
click at [207, 61] on link "발급 목록" at bounding box center [212, 64] width 51 height 21
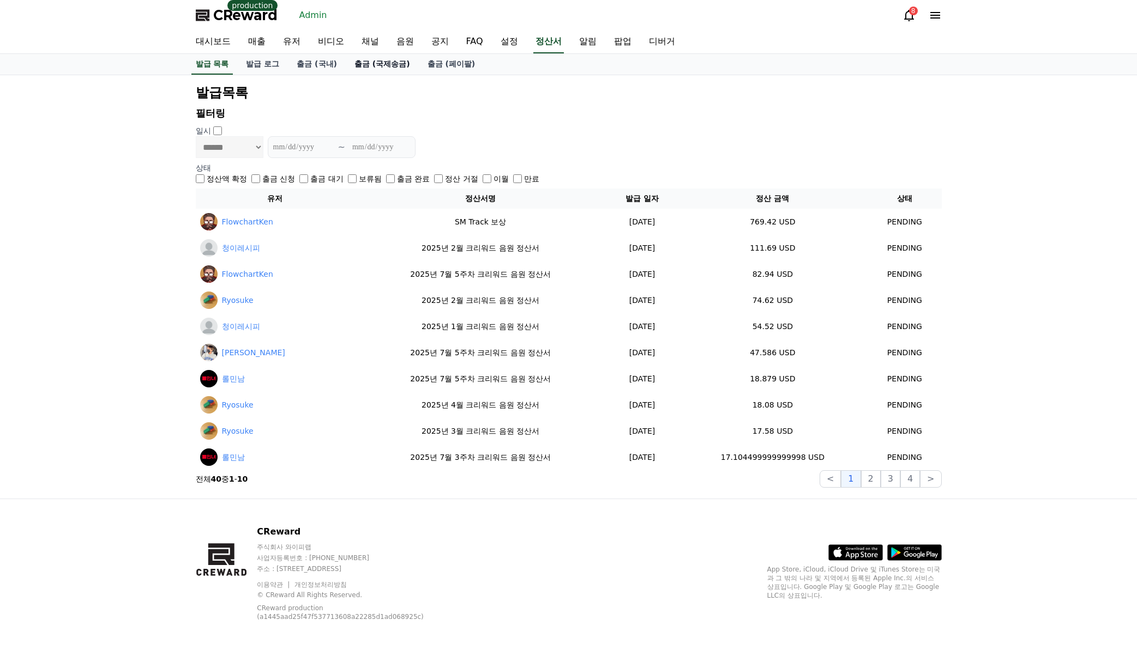
click at [377, 67] on link "출금 (국제송금)" at bounding box center [382, 64] width 73 height 21
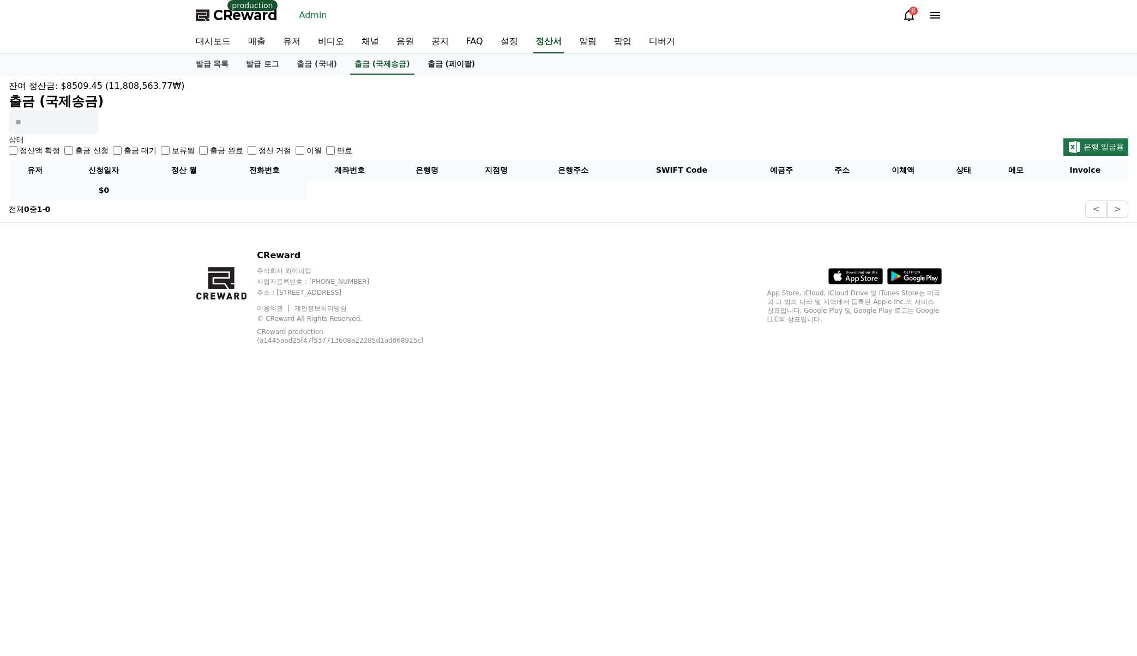
click at [424, 67] on link "출금 (페이팔)" at bounding box center [451, 64] width 65 height 21
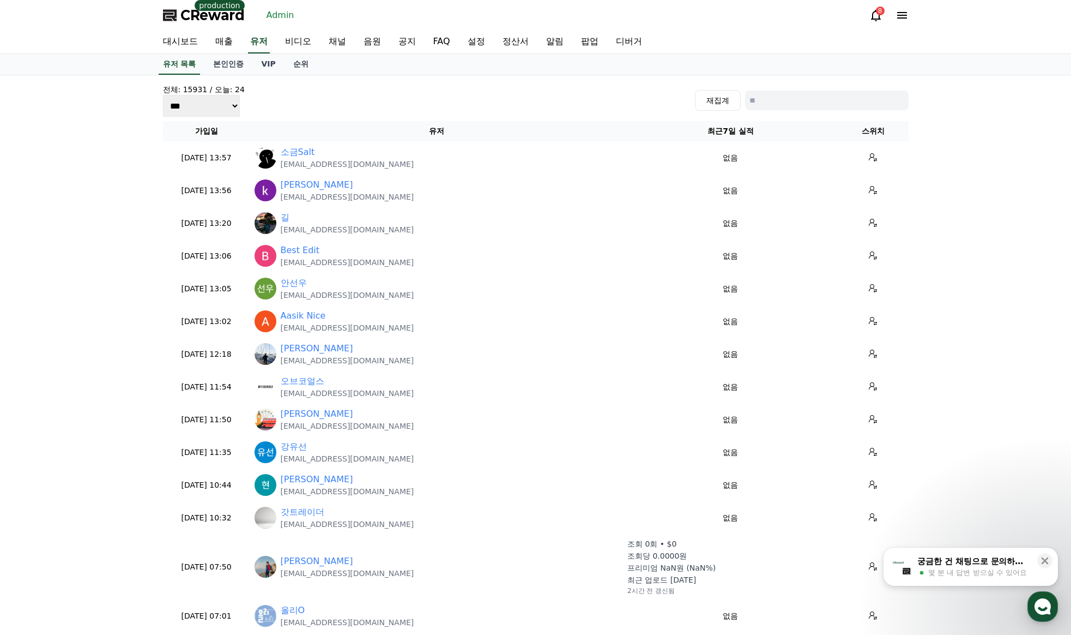
click at [266, 62] on link "VIP" at bounding box center [268, 64] width 32 height 21
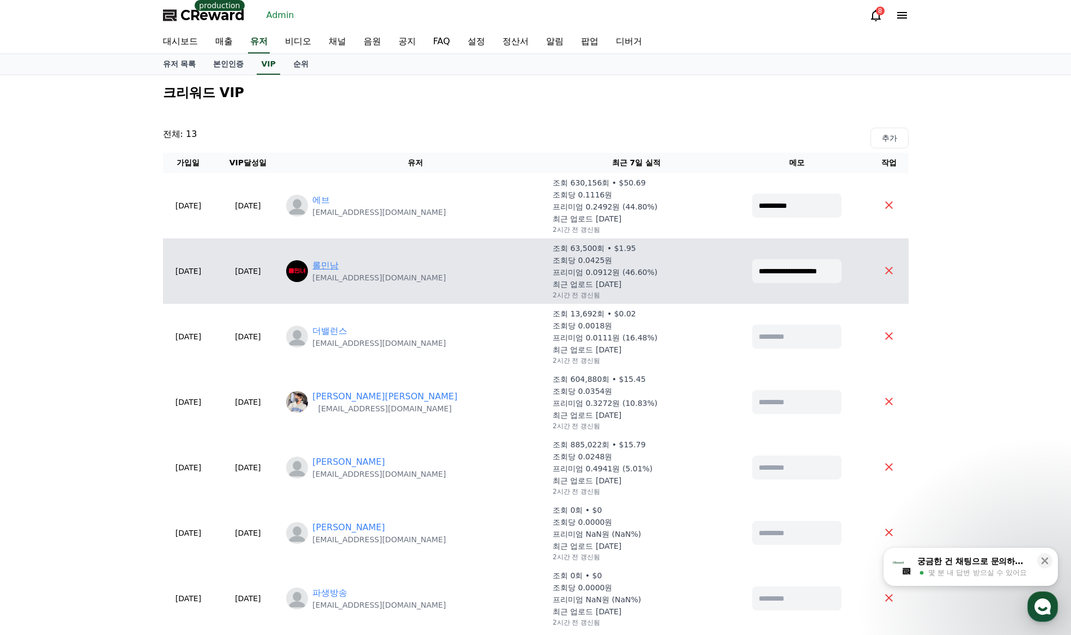
click at [339, 264] on link "롤민남" at bounding box center [325, 265] width 26 height 13
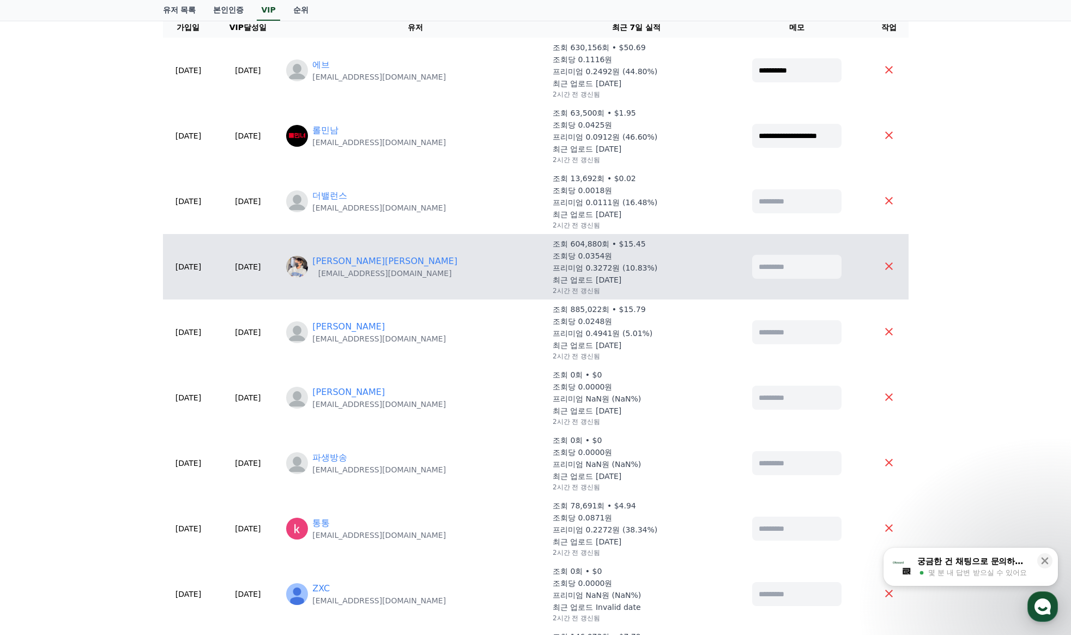
scroll to position [164, 0]
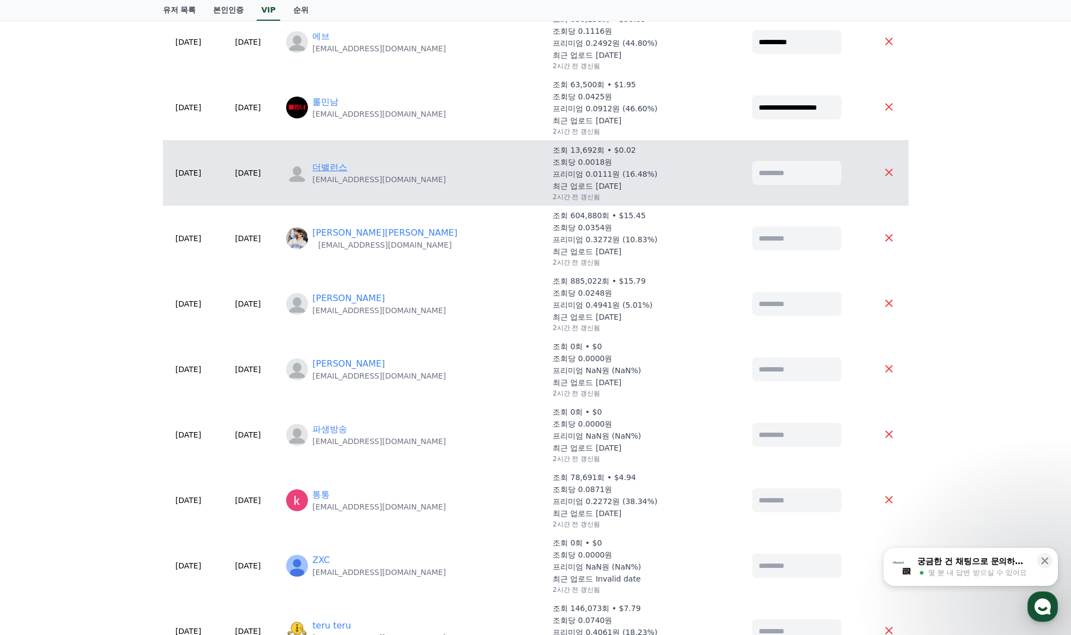
click at [347, 172] on link "더밸런스" at bounding box center [329, 167] width 35 height 13
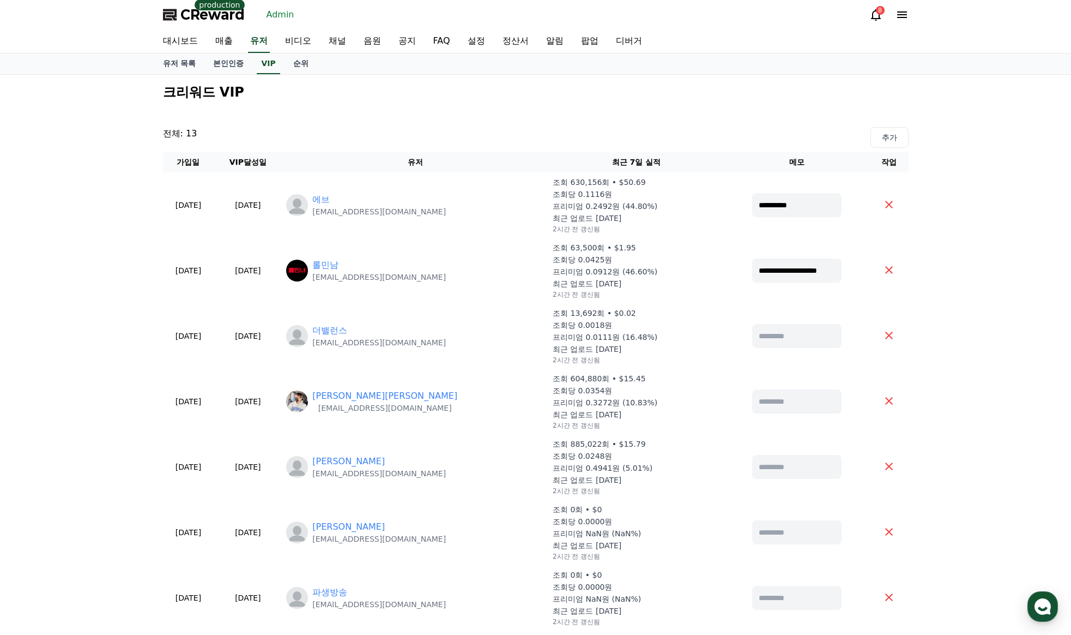
scroll to position [0, 0]
click at [264, 44] on link "유저" at bounding box center [259, 42] width 22 height 23
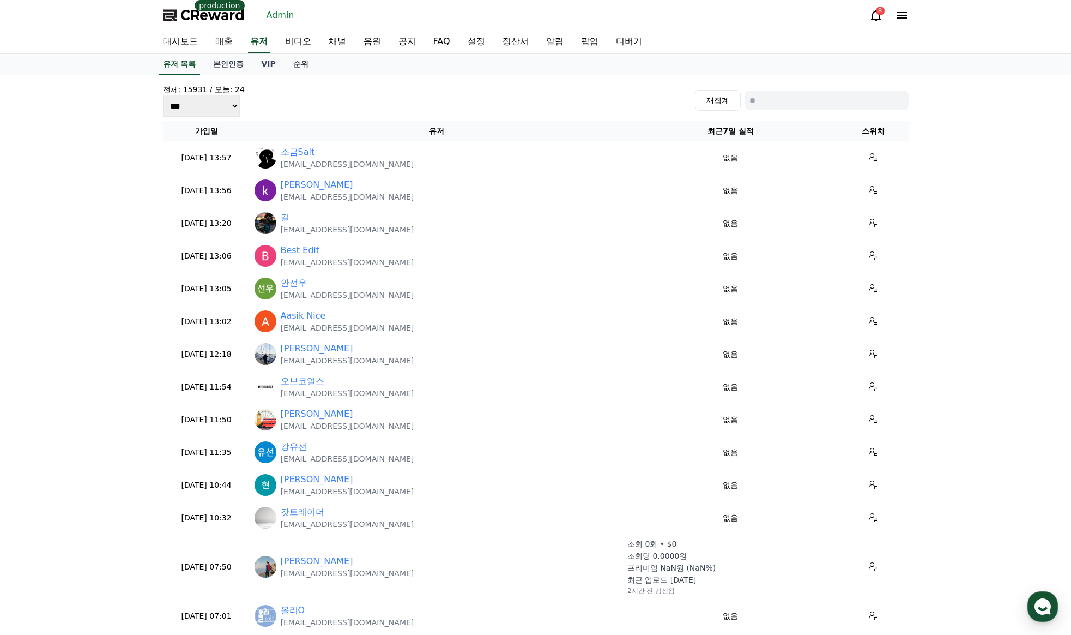
click at [797, 114] on div "전체: 15931 / 오늘: 24 *** *** *** 재집계" at bounding box center [536, 100] width 746 height 33
click at [801, 108] on input at bounding box center [827, 100] width 164 height 20
paste input "**********"
type input "**********"
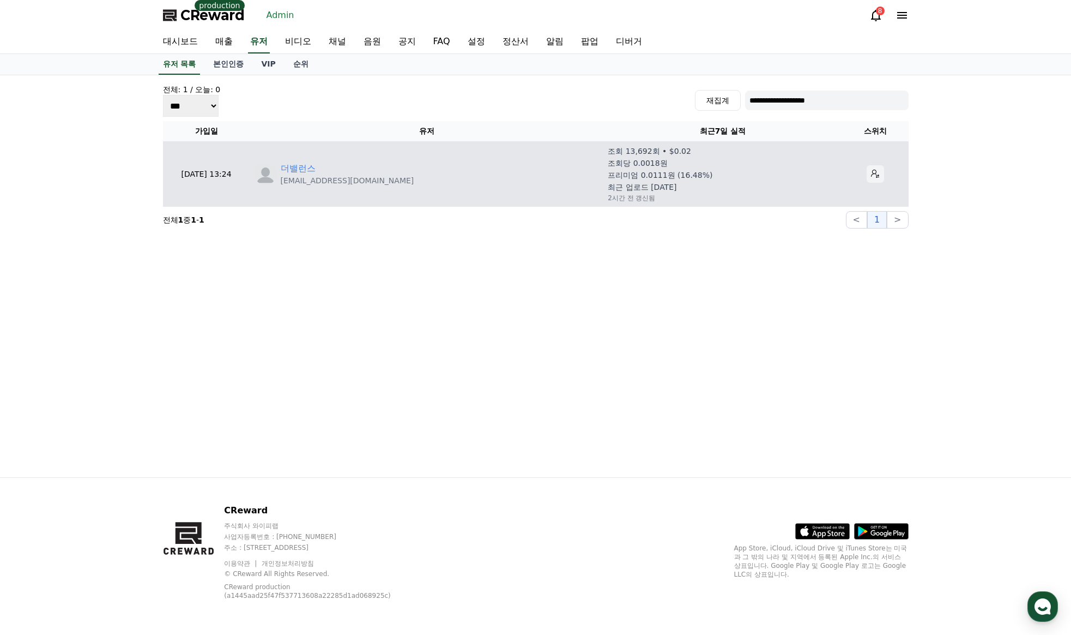
click at [871, 172] on icon at bounding box center [875, 174] width 9 height 9
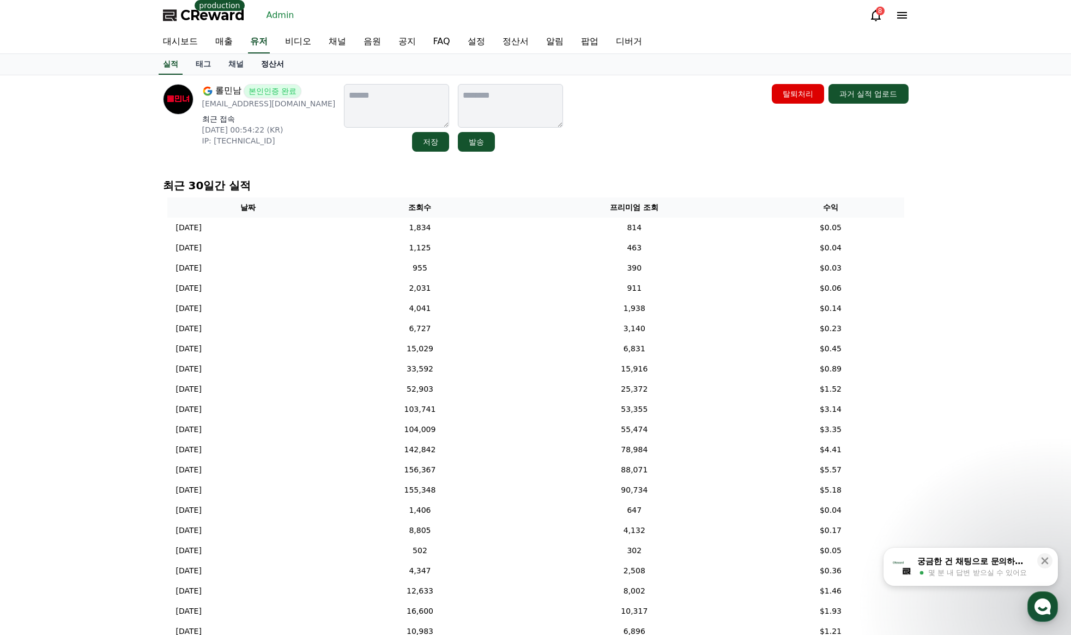
click at [270, 63] on link "정산서" at bounding box center [272, 64] width 40 height 21
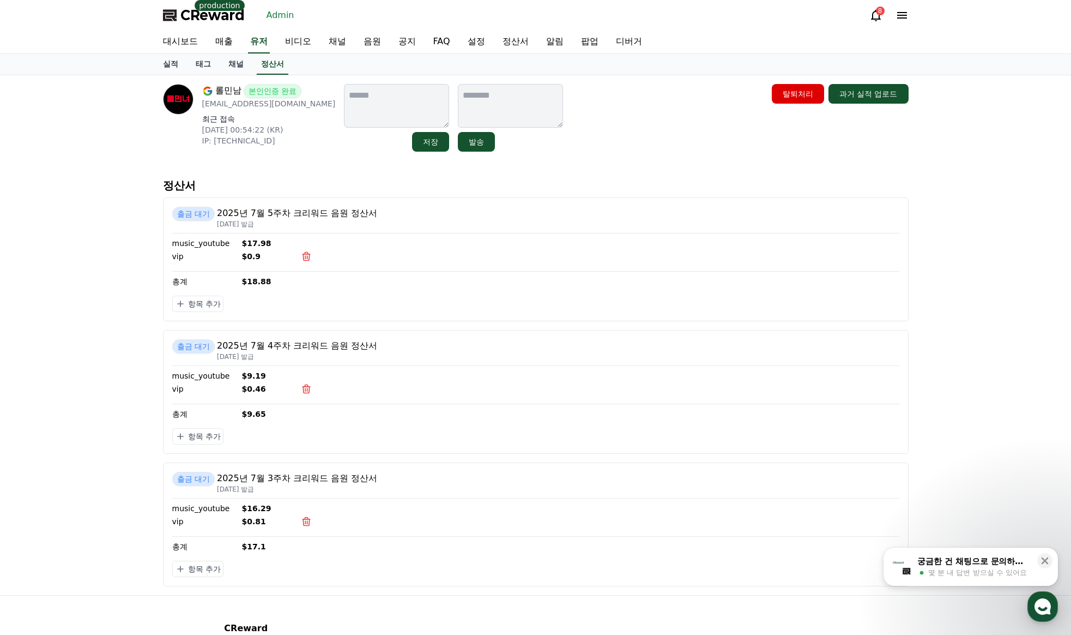
click at [586, 119] on div "롤민남 본인인증 완료 lolminnam@gmail.com 최근 접속 2025-08-11 00:54:22 (KR) IP: 112.156.160.…" at bounding box center [536, 118] width 746 height 68
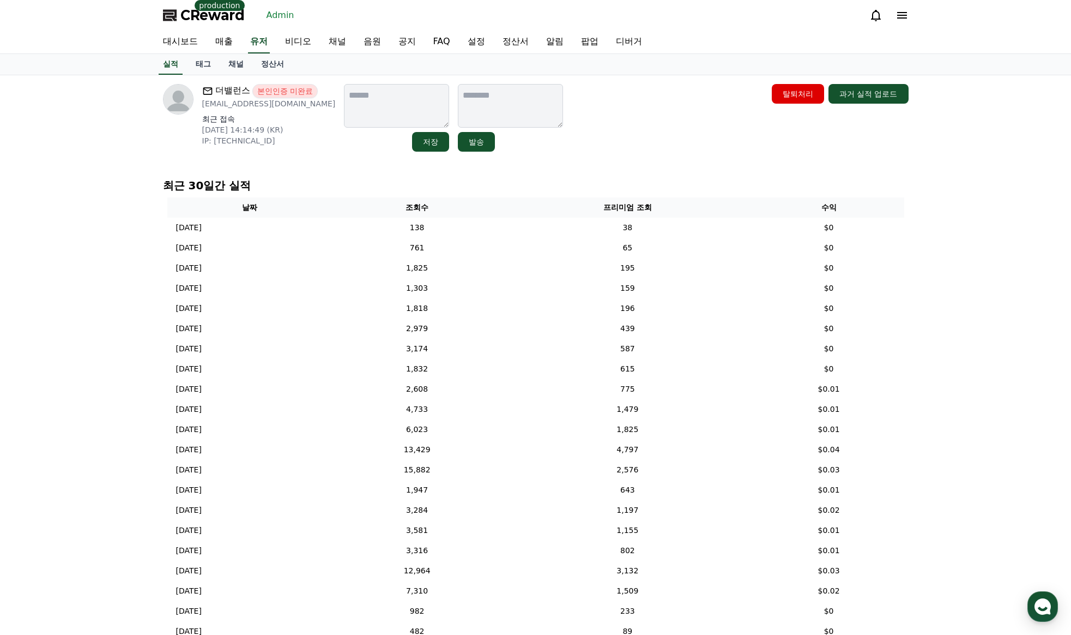
click at [277, 68] on link "정산서" at bounding box center [272, 64] width 40 height 21
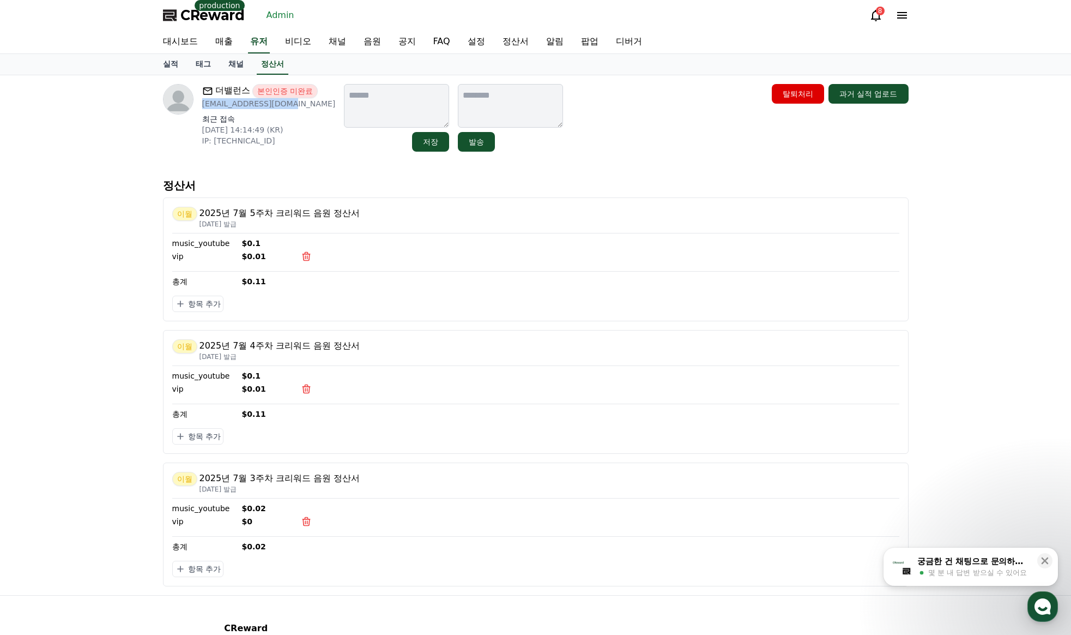
drag, startPoint x: 285, startPoint y: 102, endPoint x: 201, endPoint y: 106, distance: 84.0
click at [201, 106] on div "더밸런스 본인인증 미완료 [EMAIL_ADDRESS][DOMAIN_NAME] 최근 접속 [DATE] 14:14:49 (KR) IP: [TECH…" at bounding box center [249, 118] width 173 height 68
copy p "[EMAIL_ADDRESS][DOMAIN_NAME]"
click at [622, 108] on div "더밸런스 본인인증 미완료 [EMAIL_ADDRESS][DOMAIN_NAME] 최근 접속 [DATE] 14:14:49 (KR) IP: [TECH…" at bounding box center [536, 118] width 746 height 68
